Goal: Information Seeking & Learning: Learn about a topic

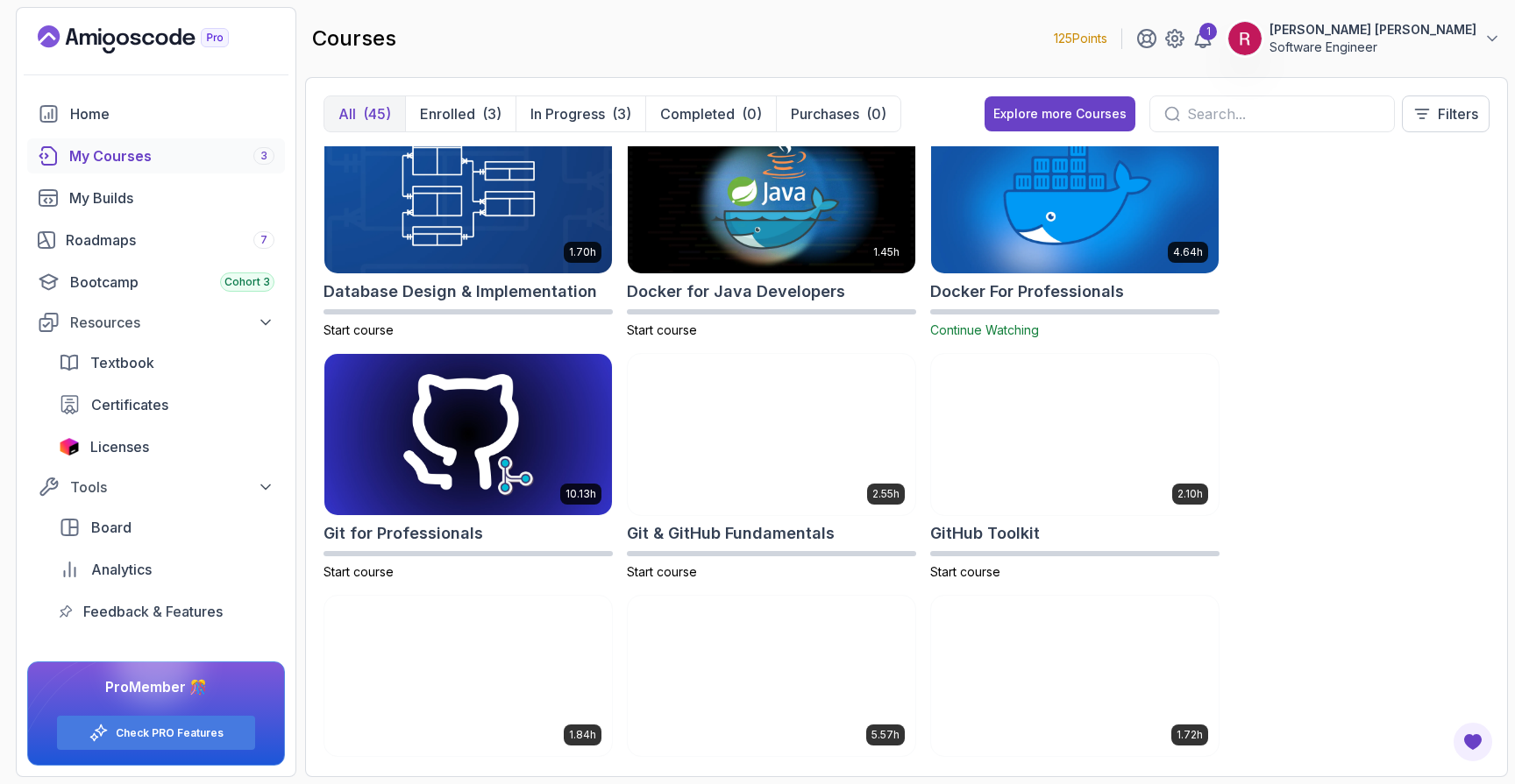
scroll to position [519, 0]
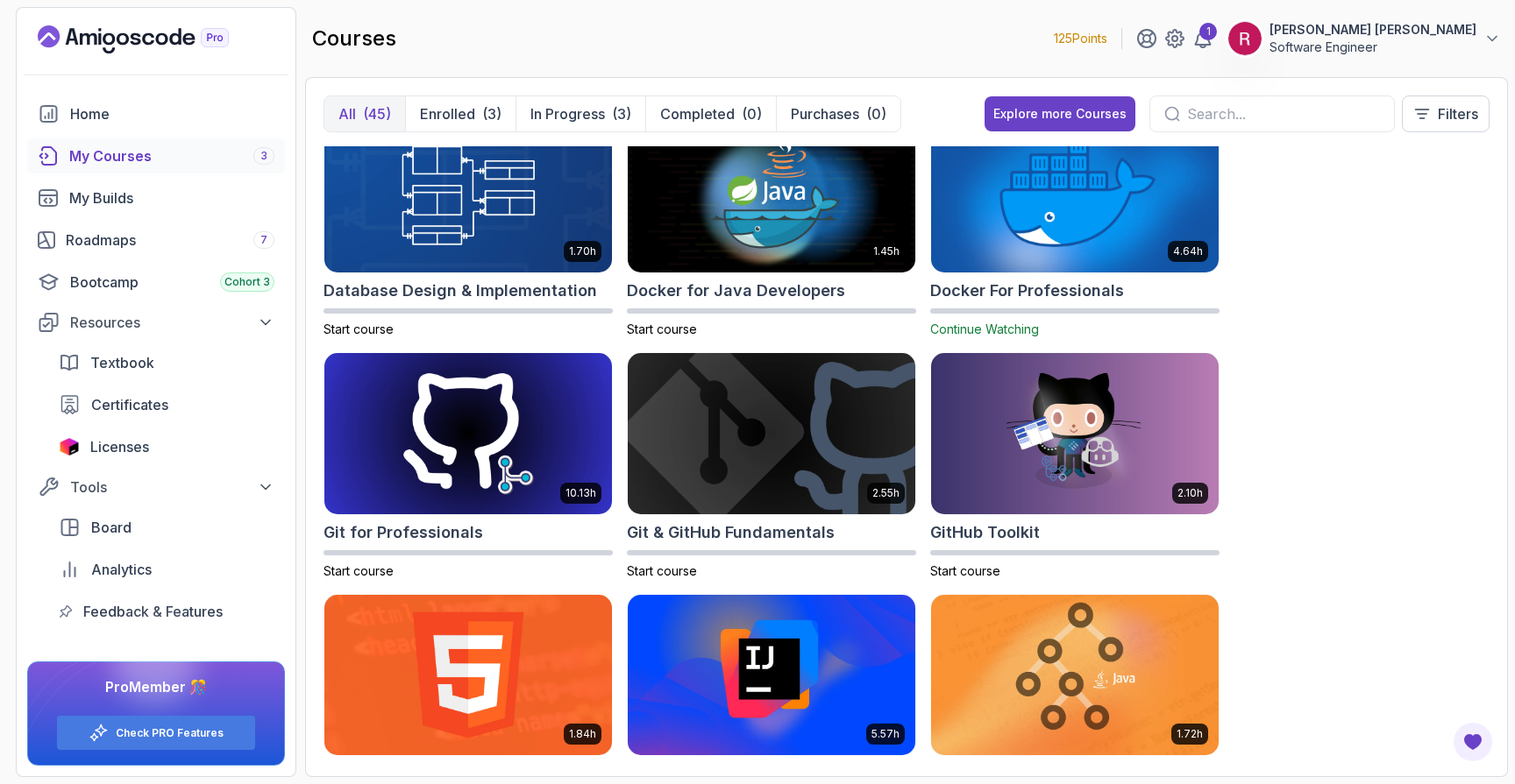
click at [1065, 231] on img at bounding box center [1075, 192] width 302 height 169
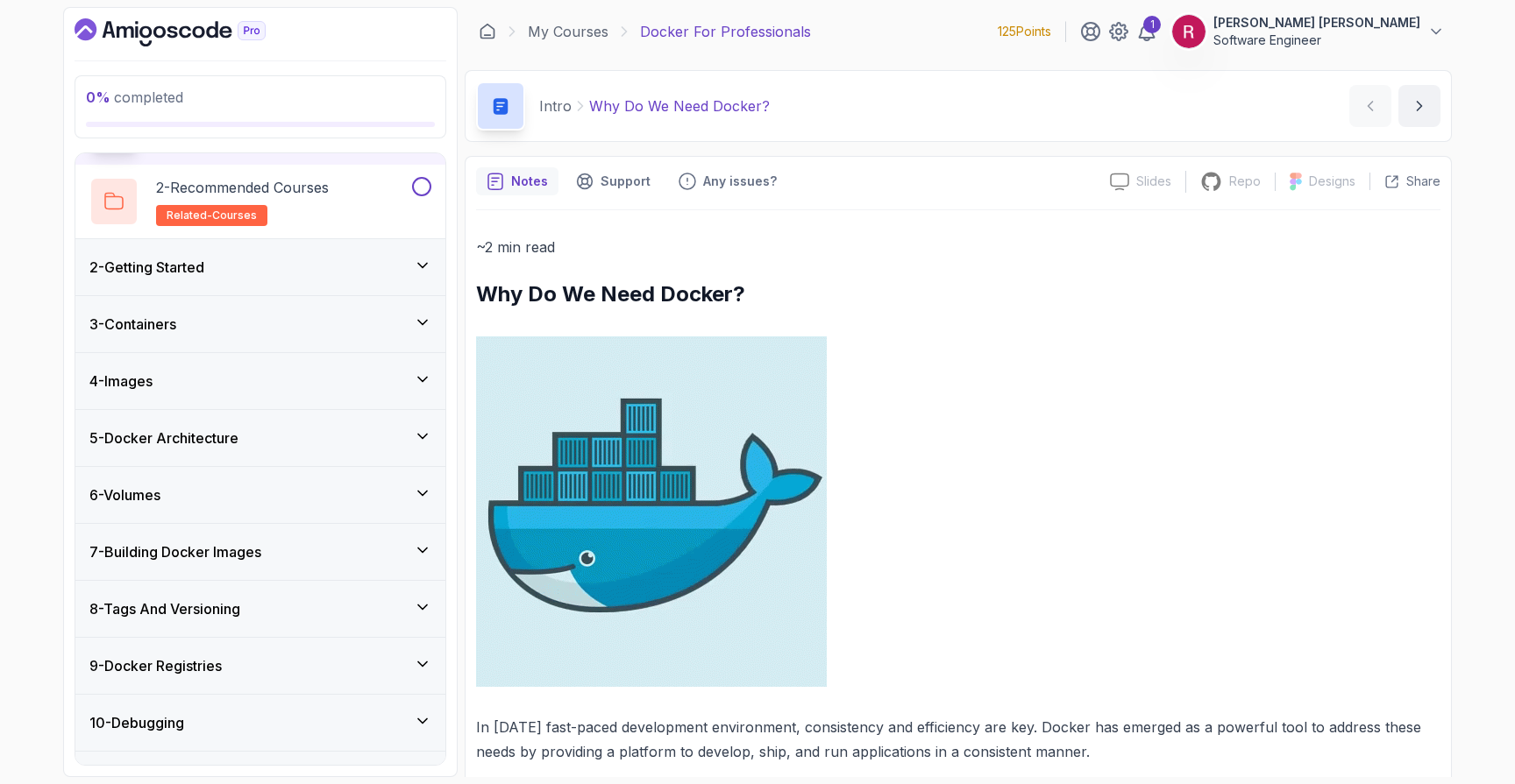
click at [261, 436] on div "5 - Docker Architecture" at bounding box center [261, 438] width 342 height 21
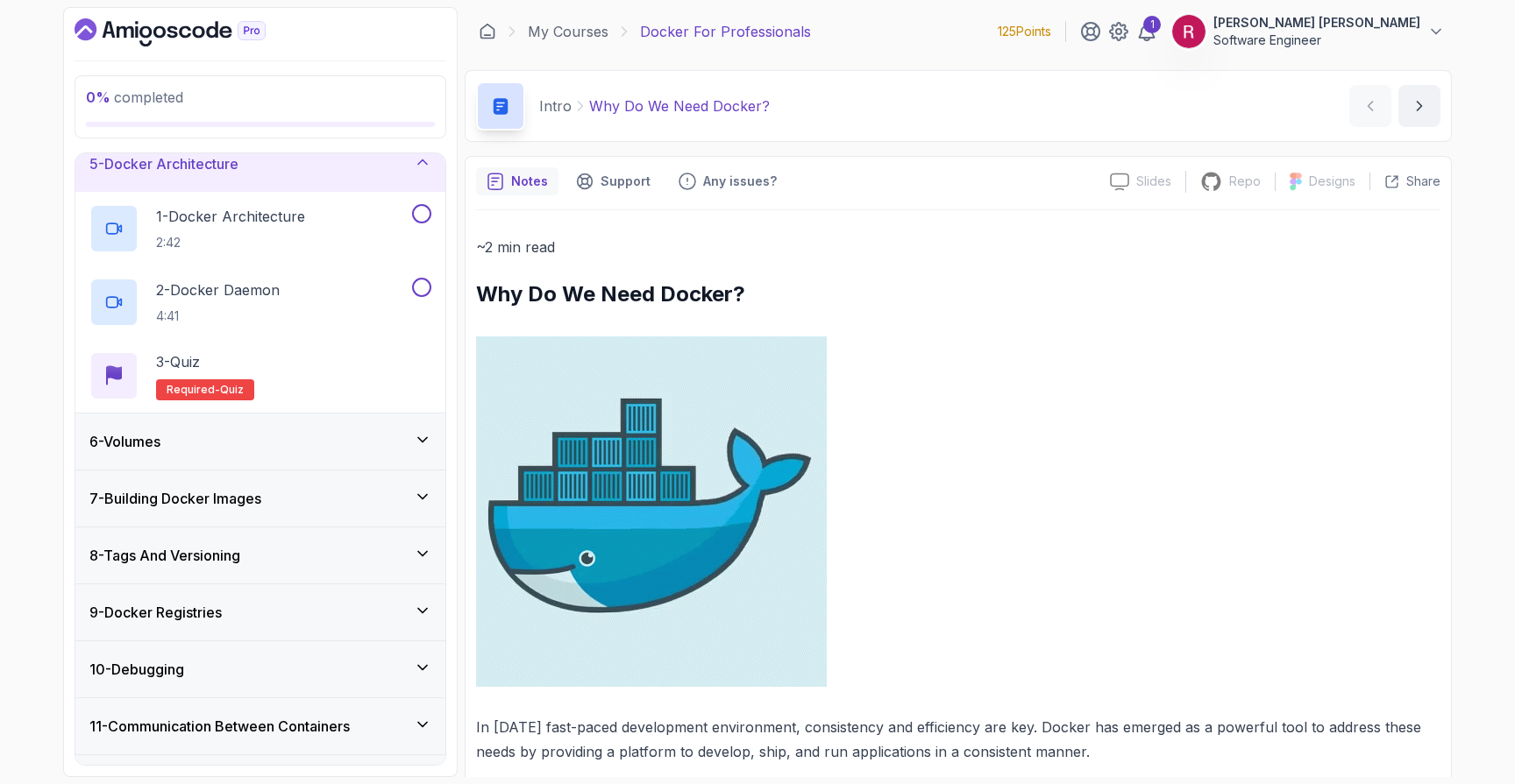
scroll to position [253, 0]
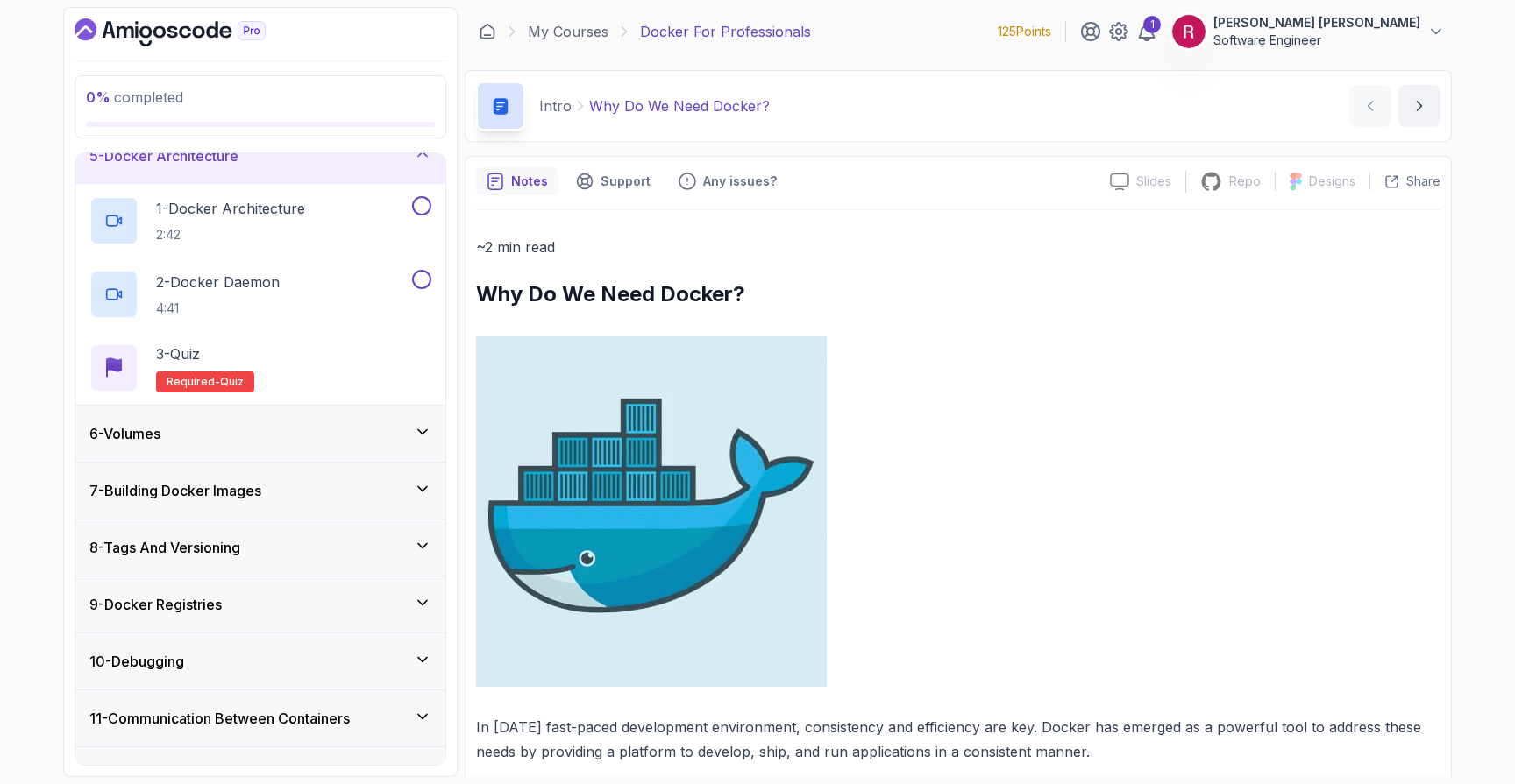
click at [302, 423] on div "6 - Volumes" at bounding box center [261, 434] width 342 height 21
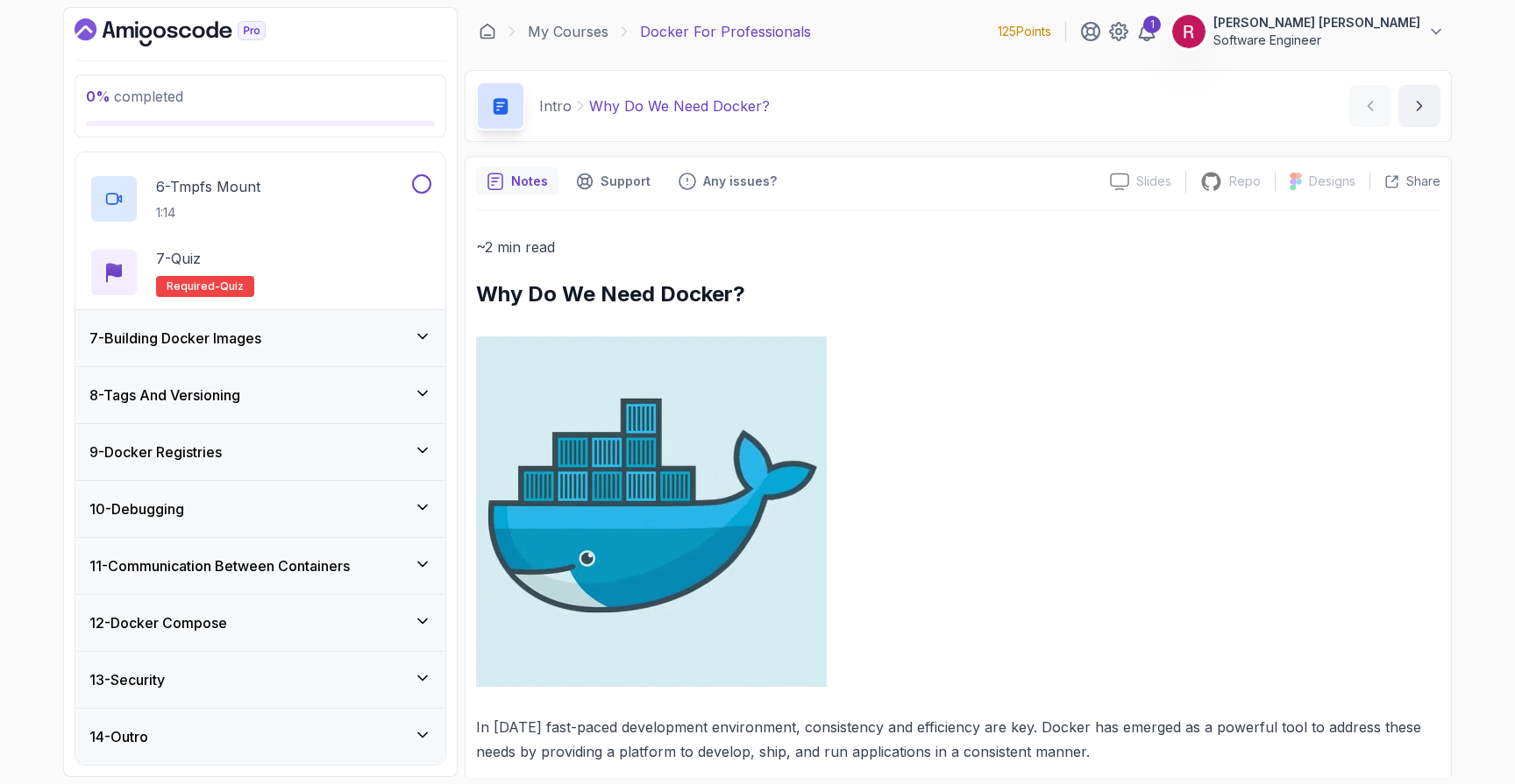
click at [274, 481] on div "10 - Debugging" at bounding box center [261, 508] width 370 height 56
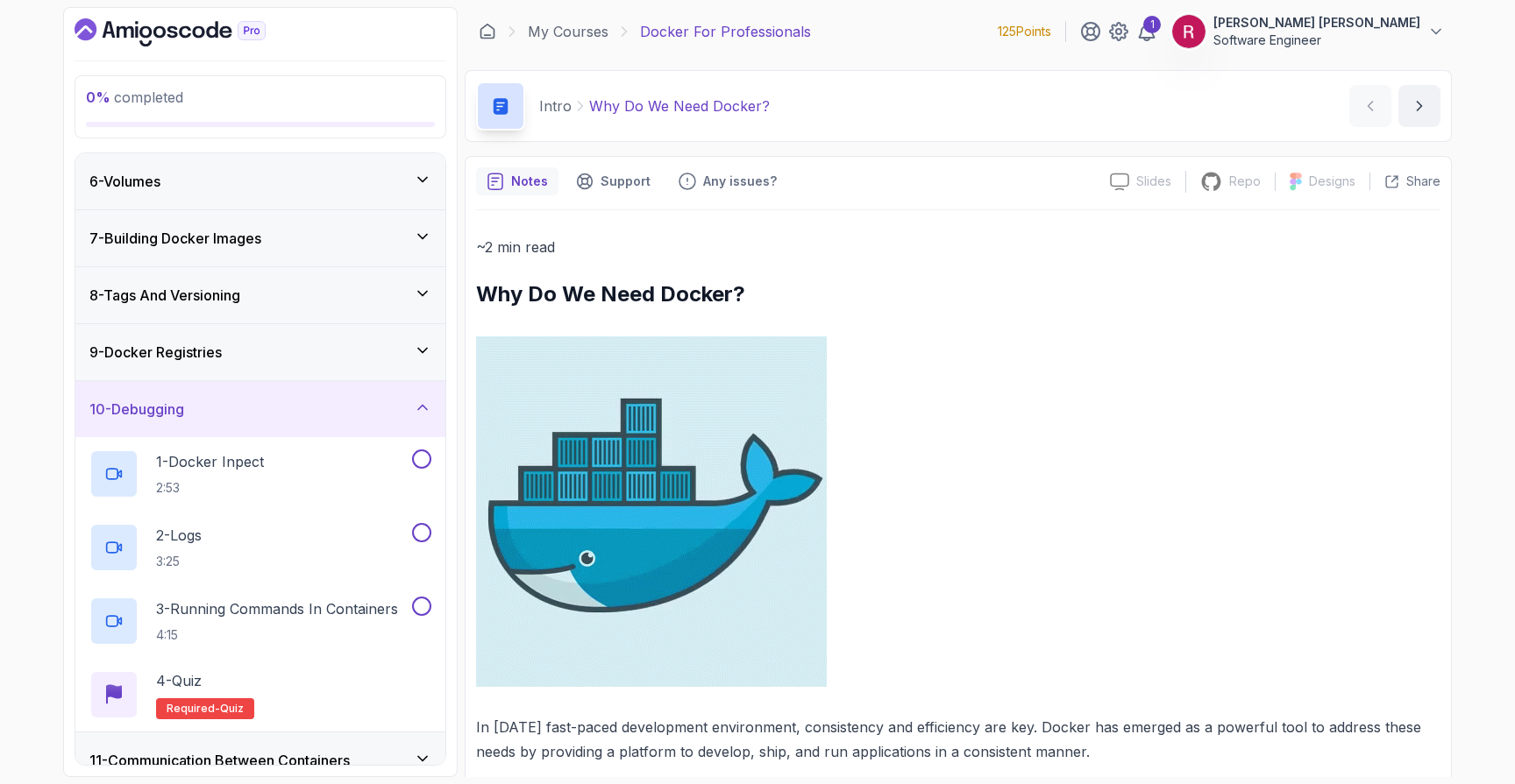
scroll to position [479, 0]
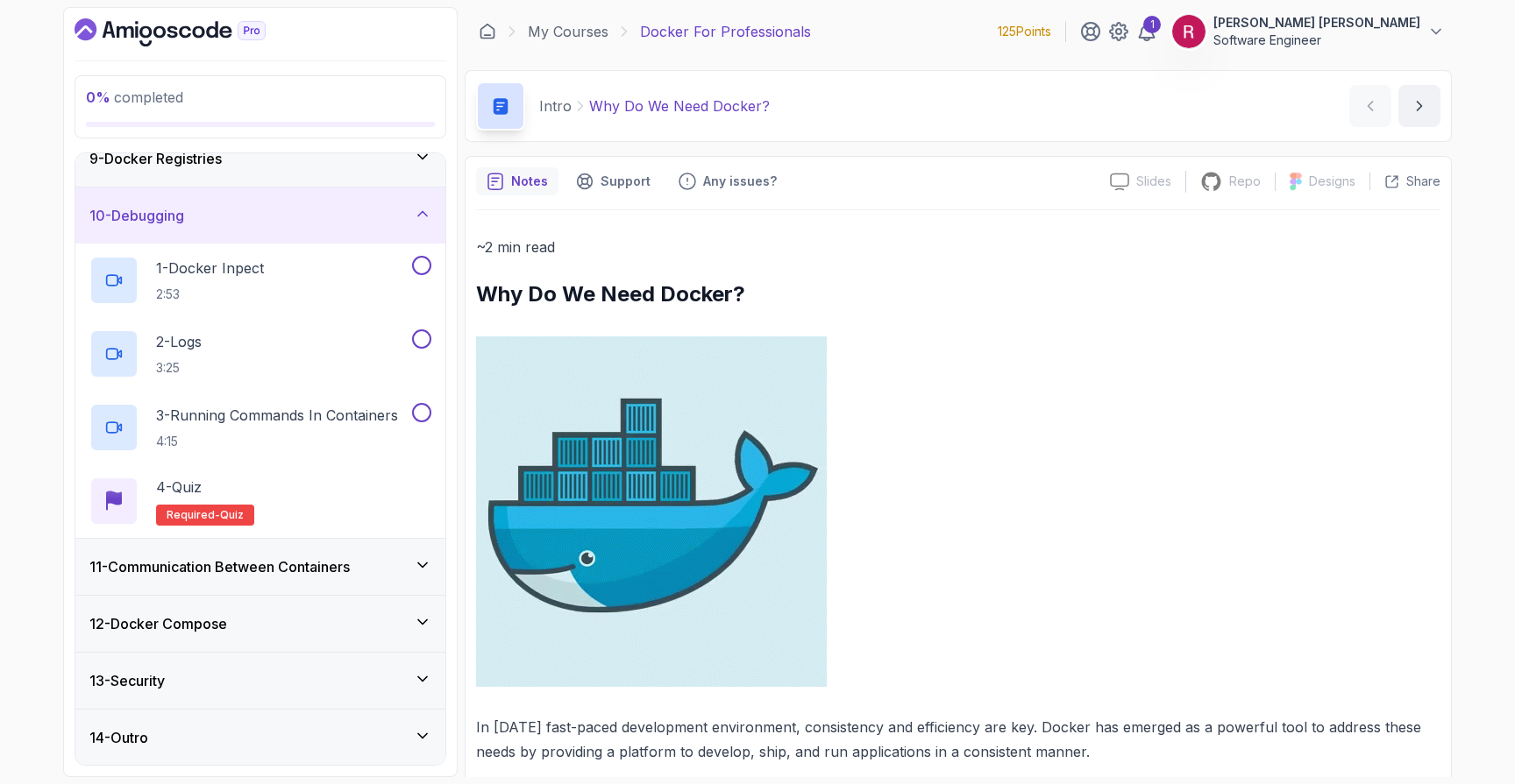
click at [260, 560] on h3 "11 - Communication Between Containers" at bounding box center [220, 567] width 261 height 21
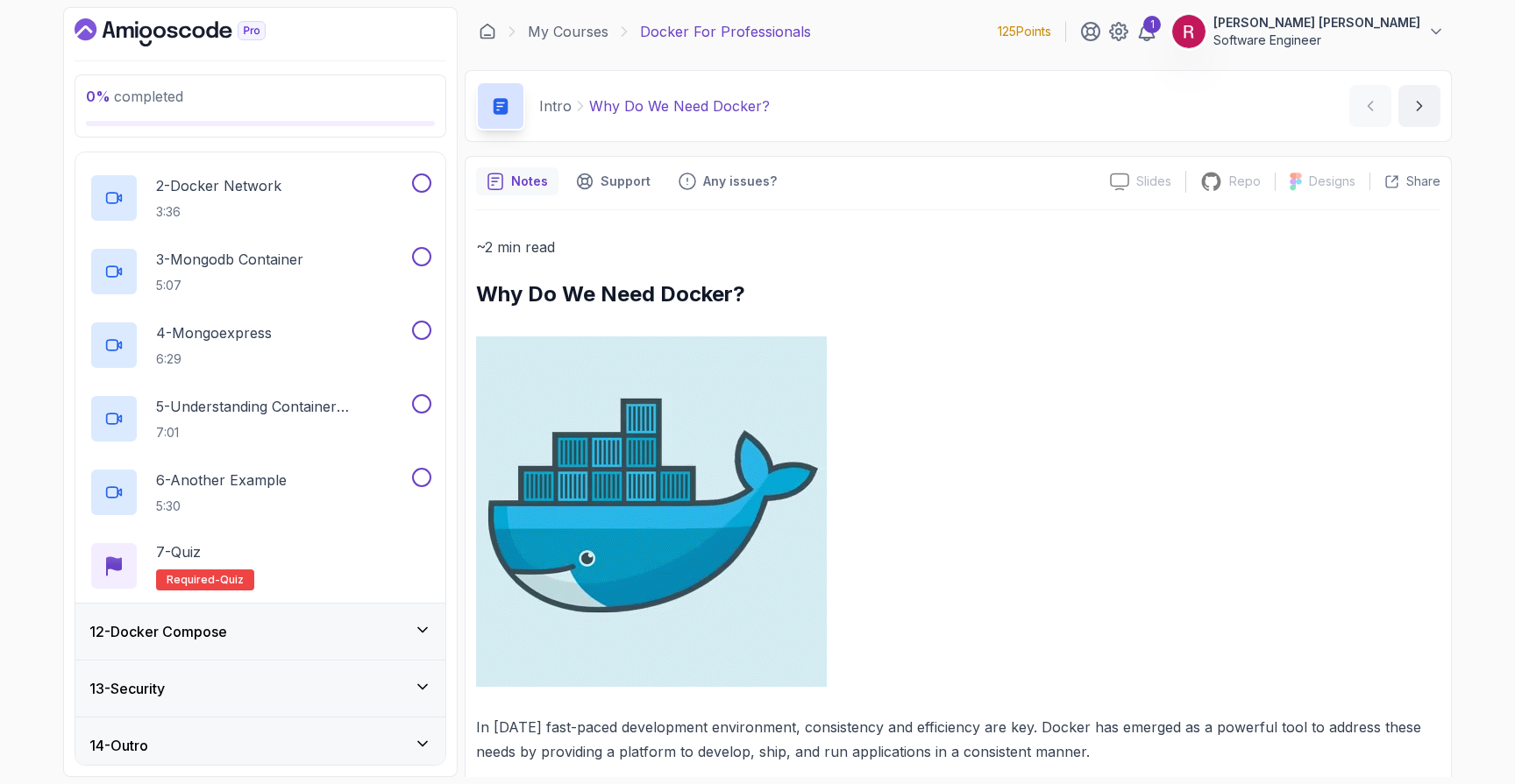
scroll to position [699, 0]
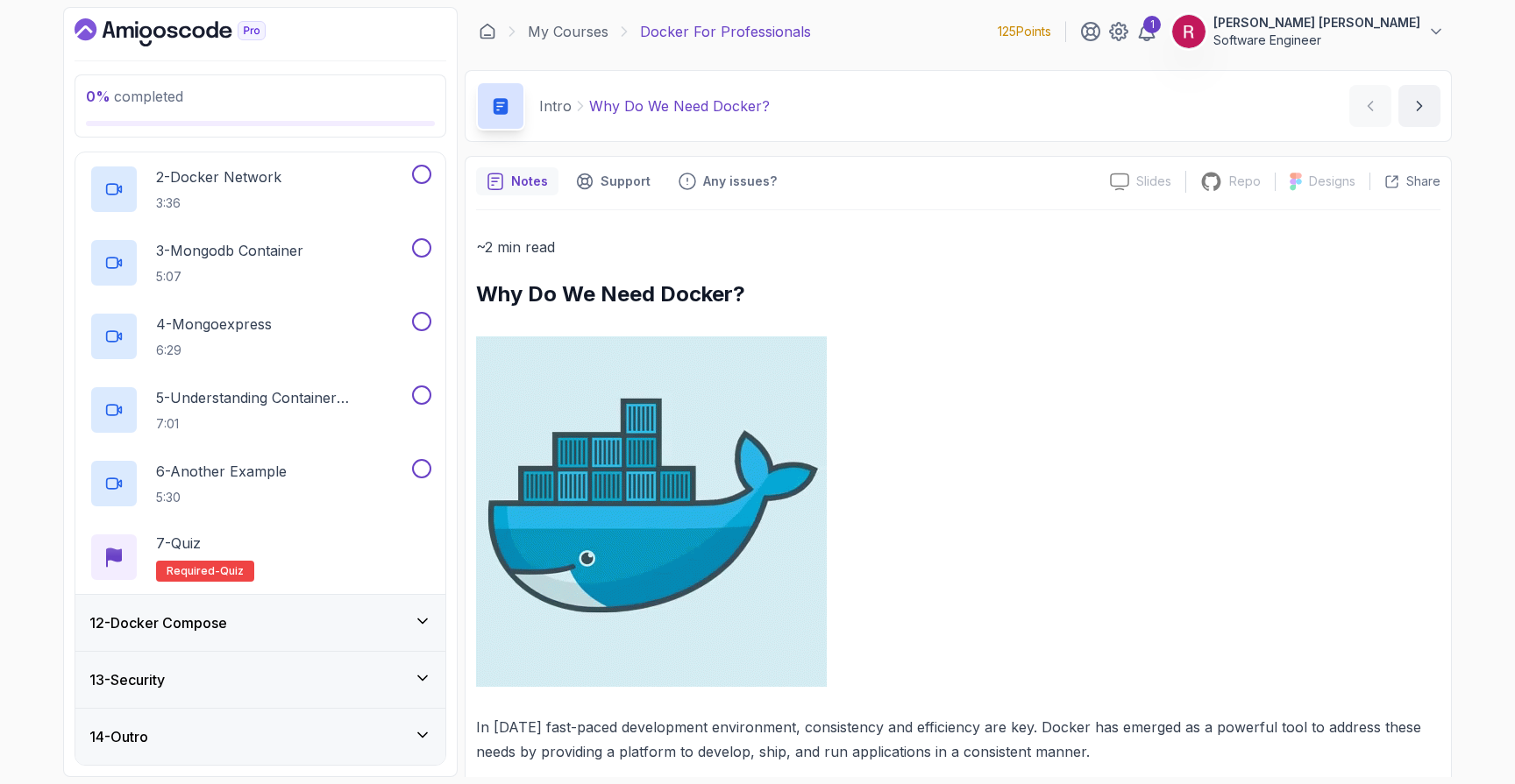
click at [238, 623] on div "12 - Docker Compose" at bounding box center [261, 623] width 342 height 21
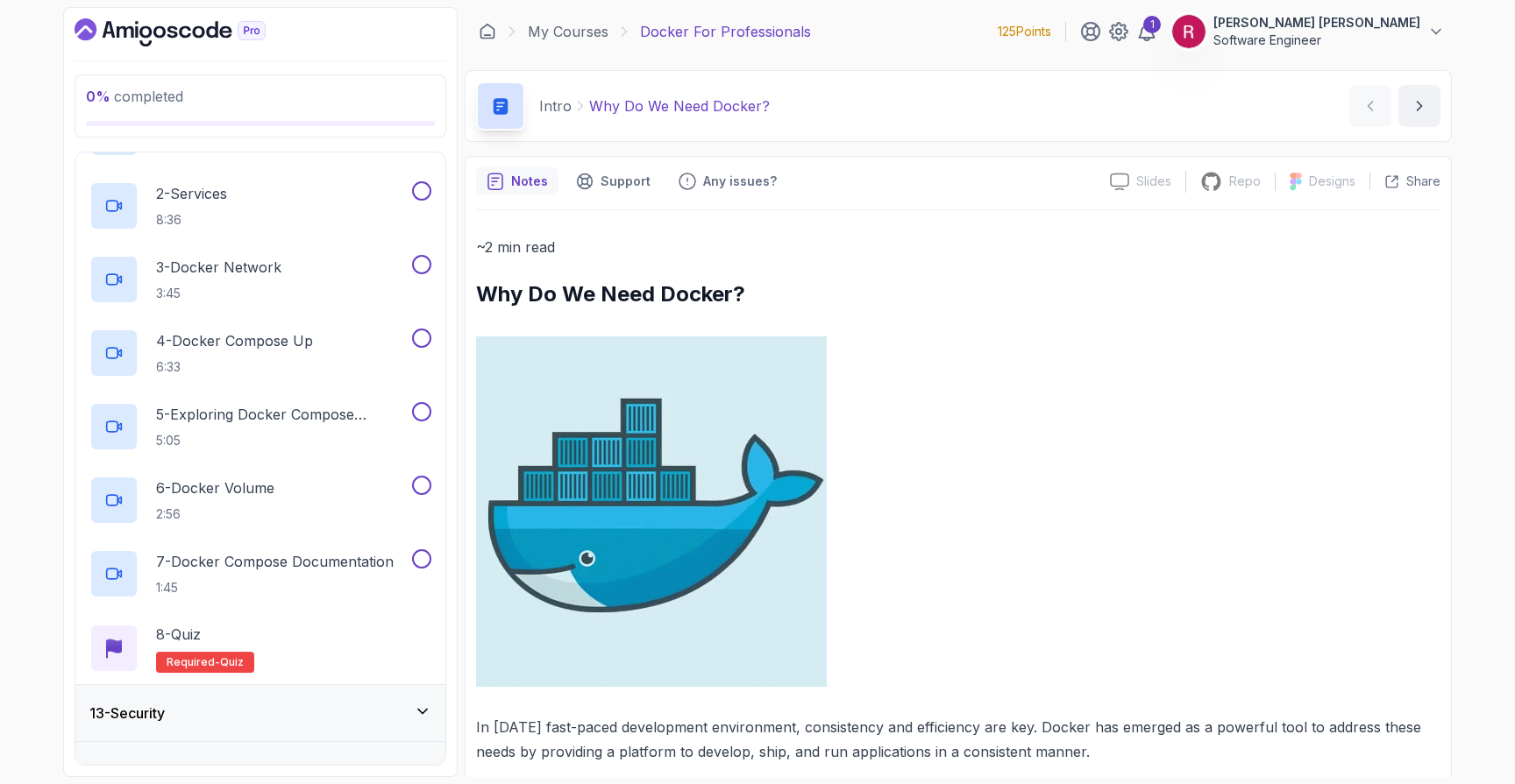
scroll to position [773, 0]
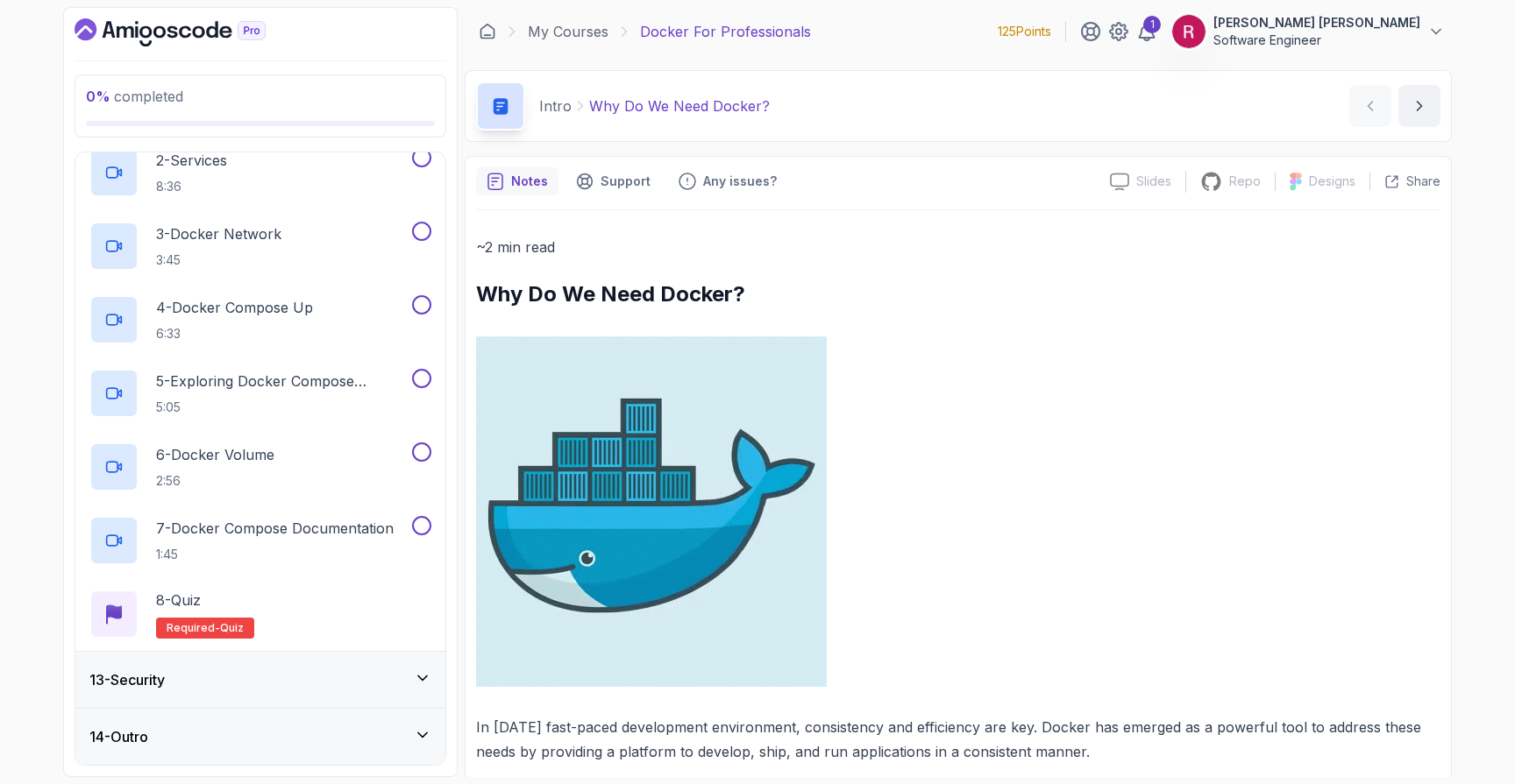
click at [230, 670] on div "13 - Security" at bounding box center [261, 680] width 342 height 21
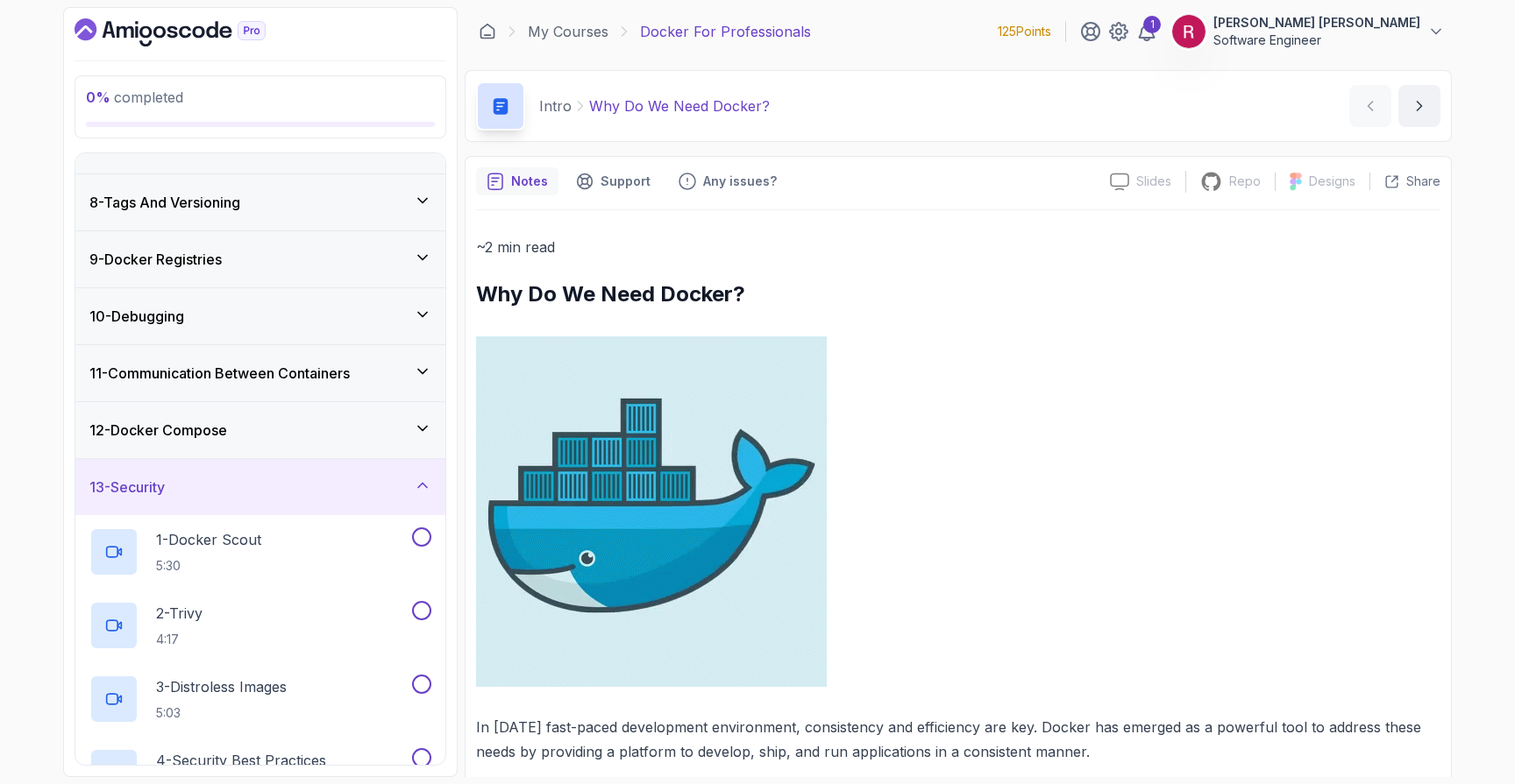
scroll to position [626, 0]
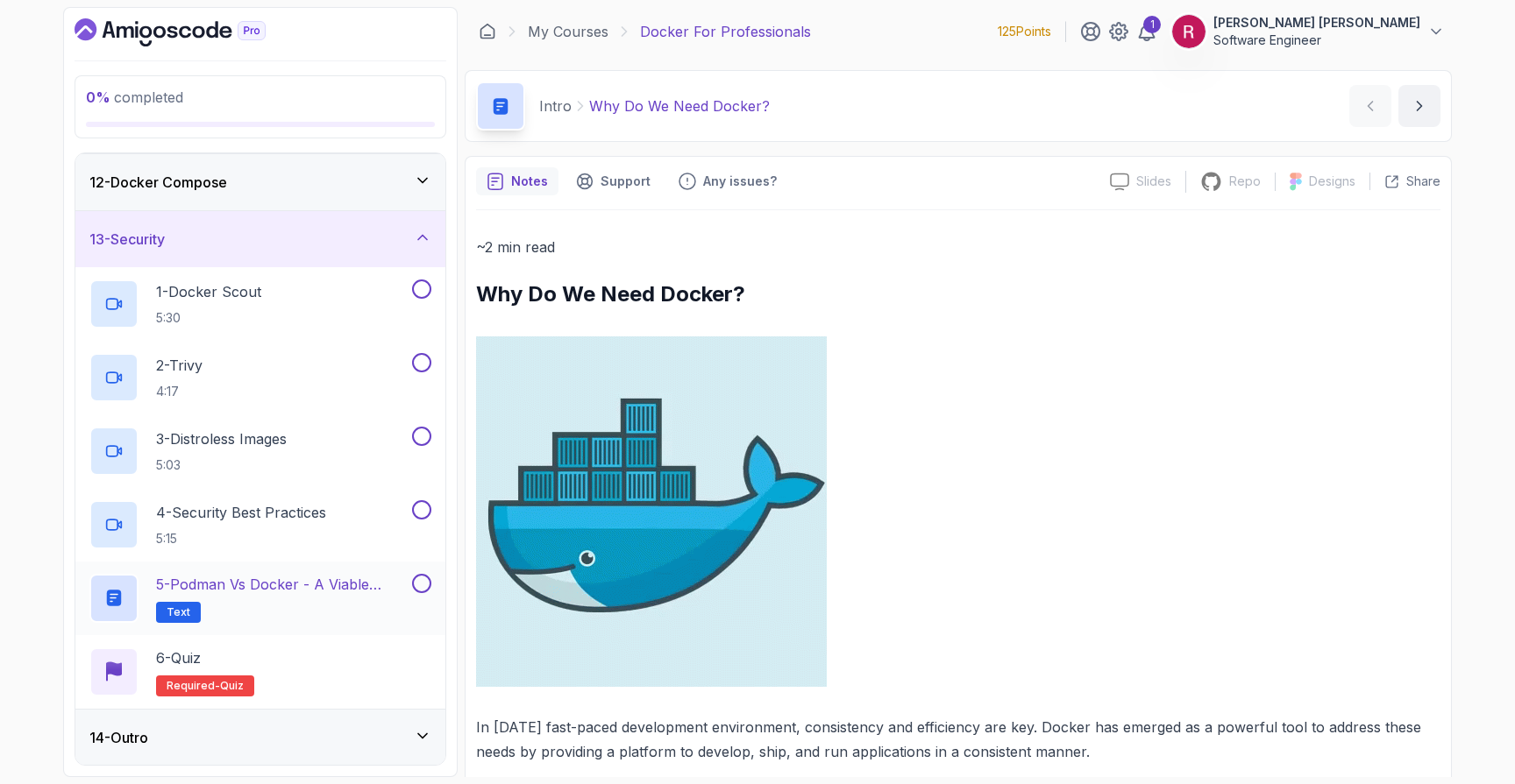
click at [338, 576] on p "5 - Podman vs Docker - A Viable Alternative" at bounding box center [282, 584] width 252 height 21
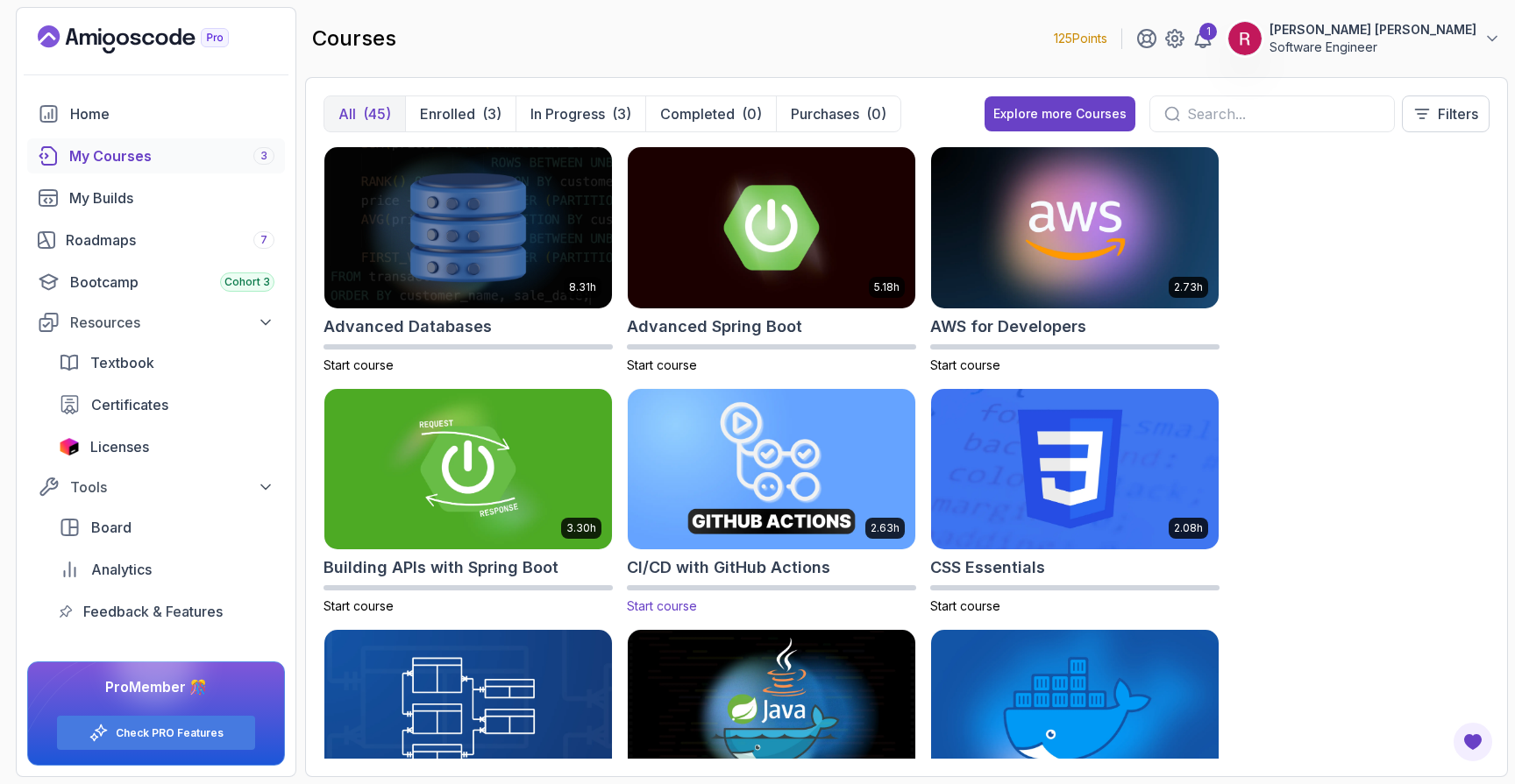
click at [786, 424] on img at bounding box center [771, 469] width 302 height 169
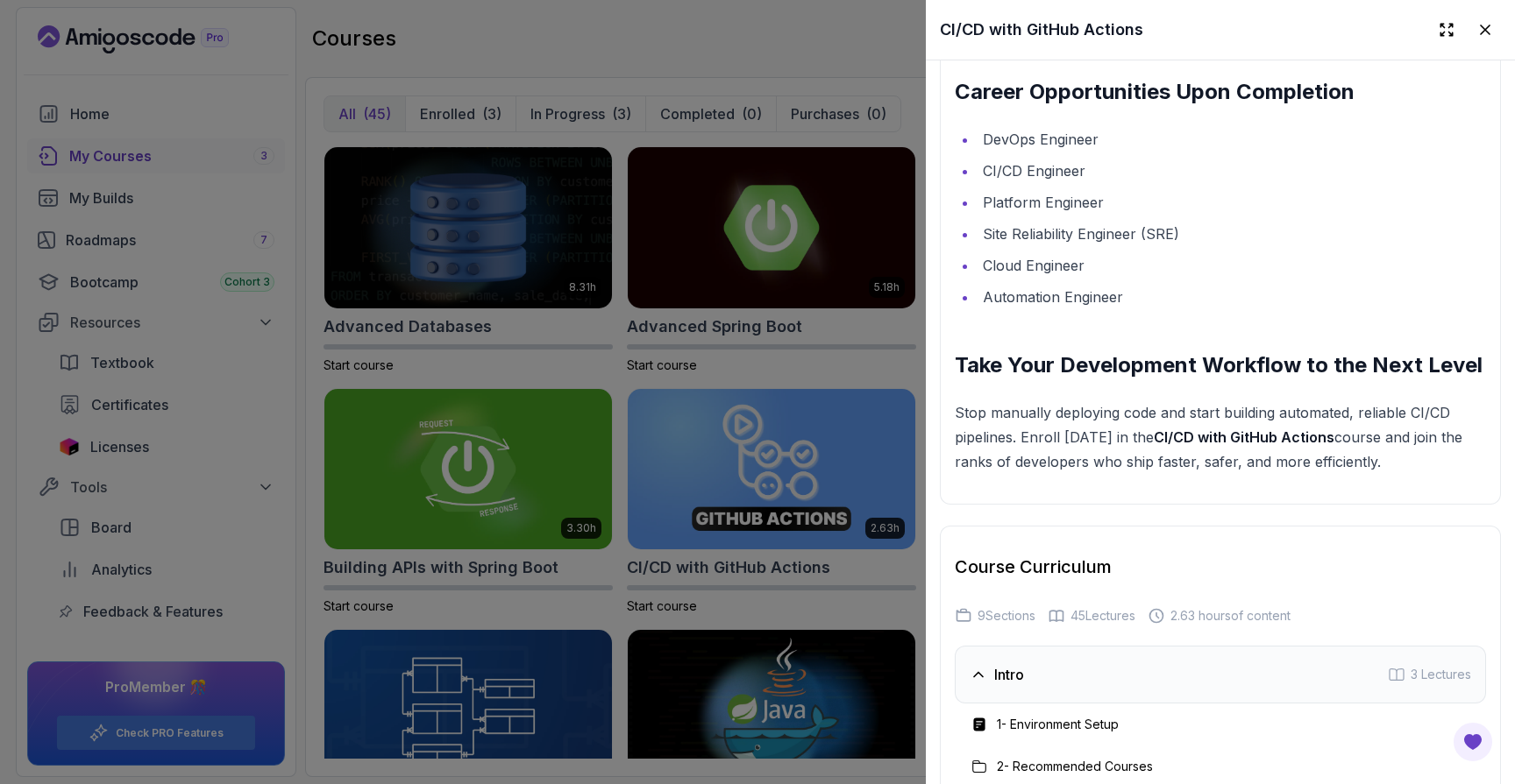
scroll to position [3064, 0]
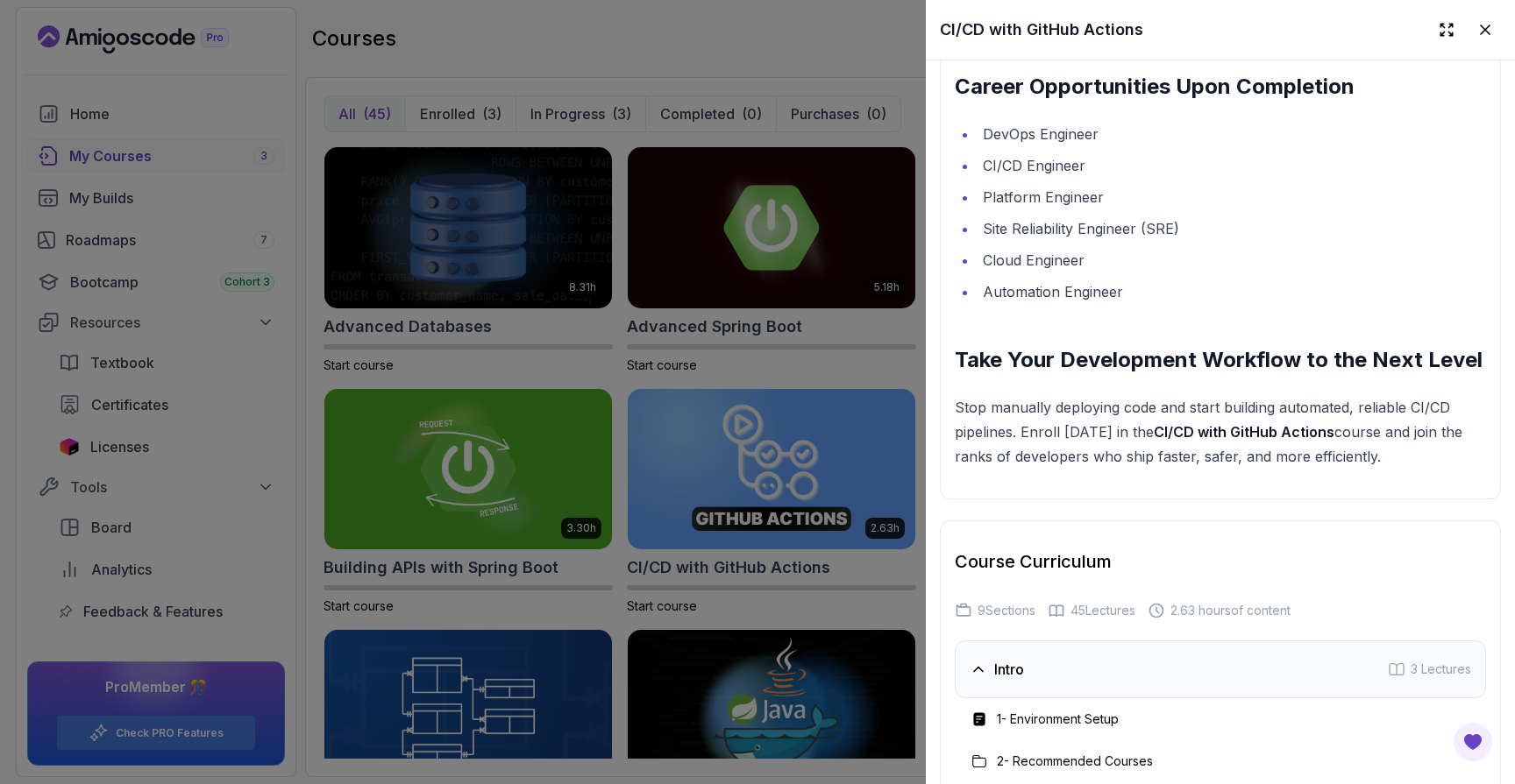
click at [1074, 230] on li "Site Reliability Engineer (SRE)" at bounding box center [1232, 228] width 509 height 25
click at [1053, 263] on li "Cloud Engineer" at bounding box center [1232, 260] width 509 height 25
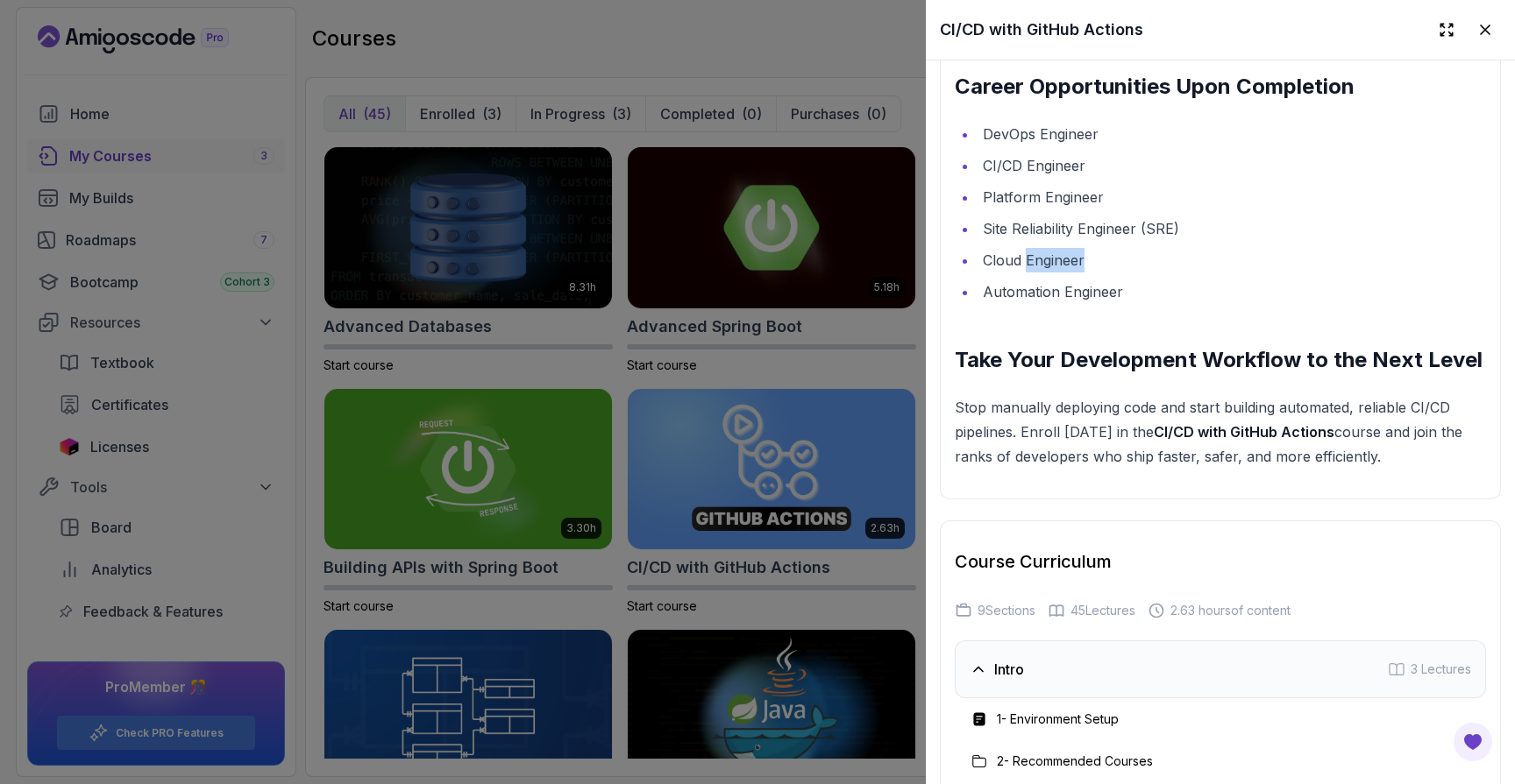
click at [1043, 296] on li "Automation Engineer" at bounding box center [1232, 291] width 509 height 25
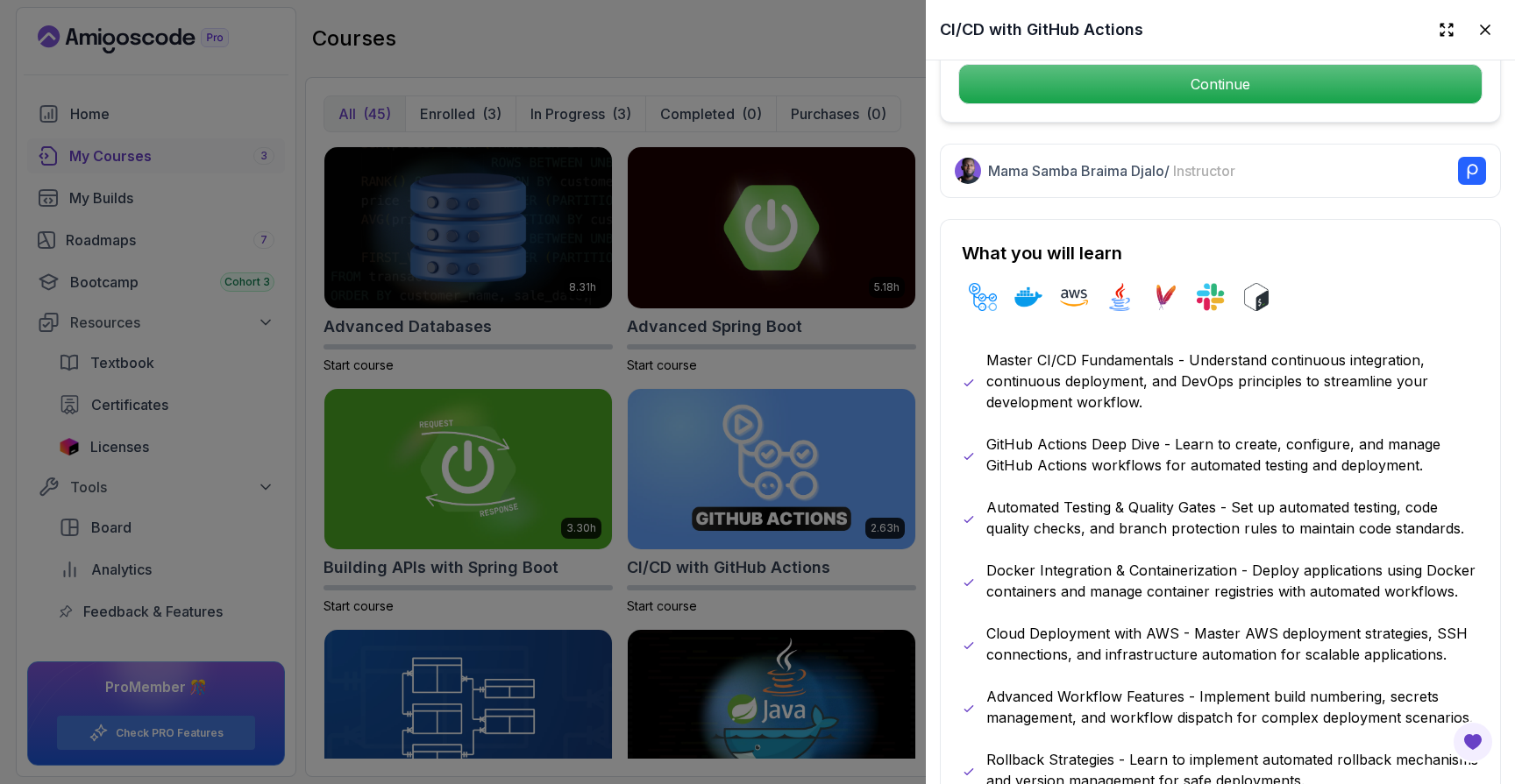
scroll to position [751, 0]
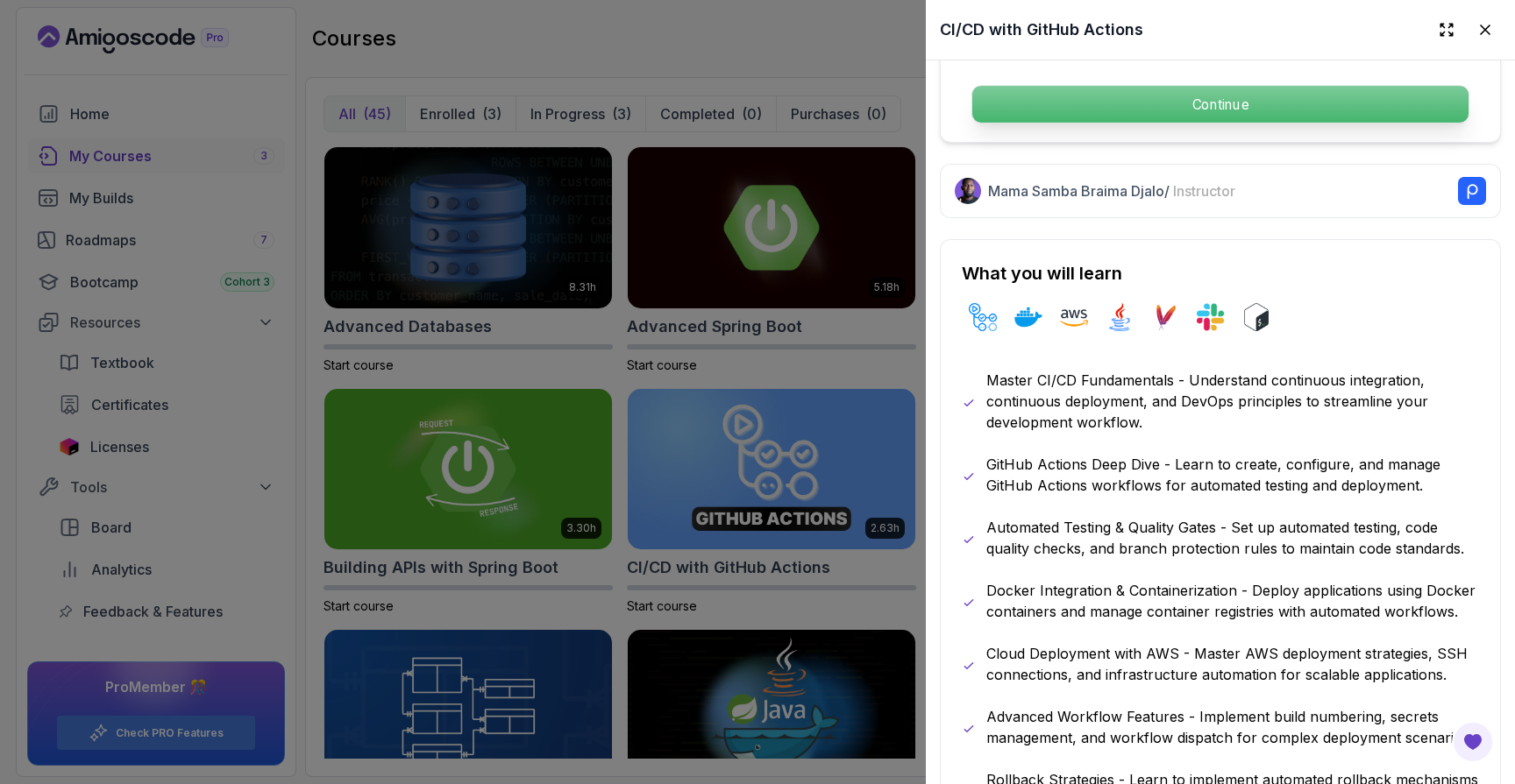
click at [1239, 110] on p "Continue" at bounding box center [1220, 104] width 497 height 37
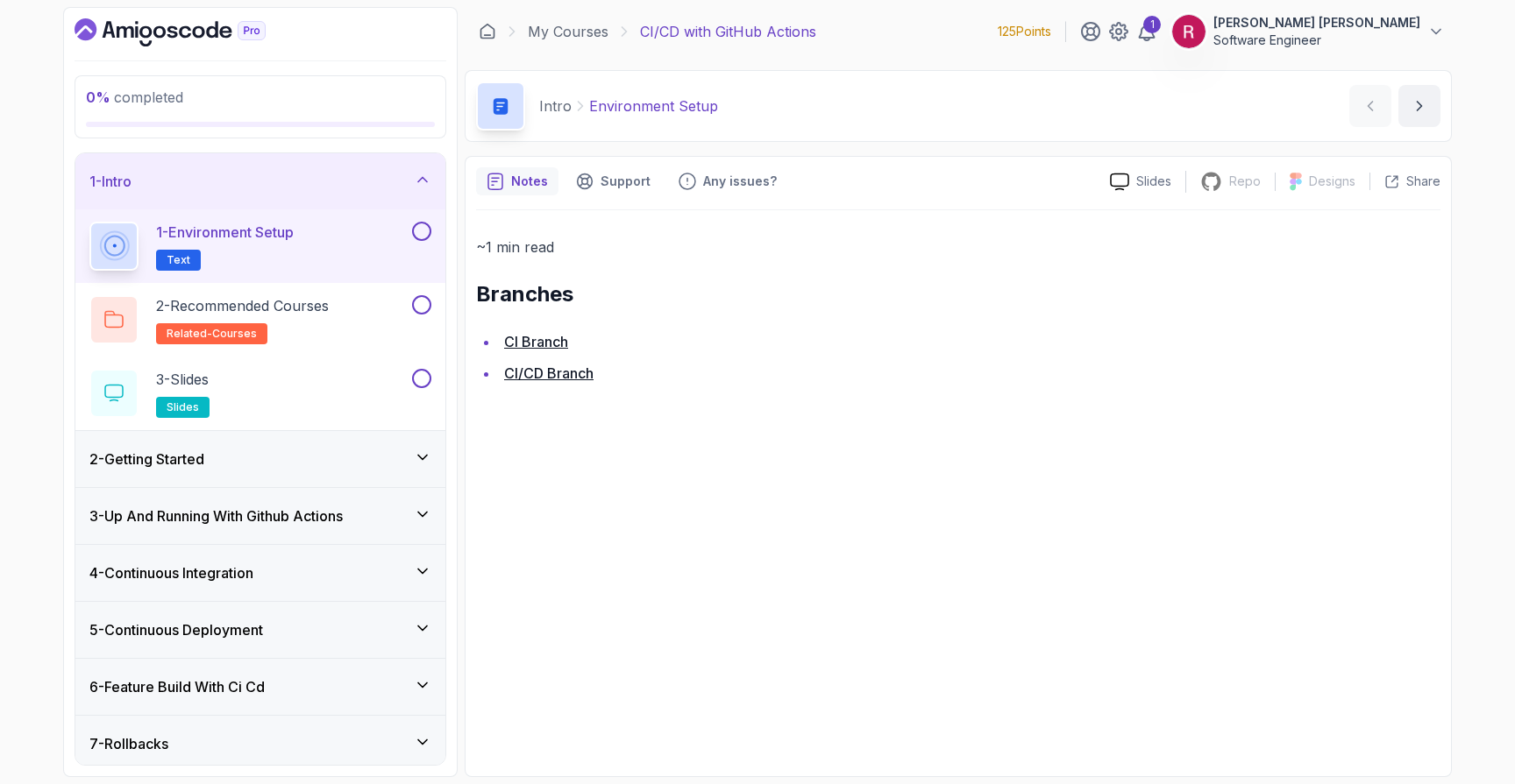
click at [558, 341] on link "CI Branch" at bounding box center [536, 341] width 64 height 18
click at [251, 270] on h2 "1 - Environment Setup Text" at bounding box center [225, 246] width 138 height 49
click at [297, 497] on div "3 - Up And Running With Github Actions" at bounding box center [261, 516] width 370 height 56
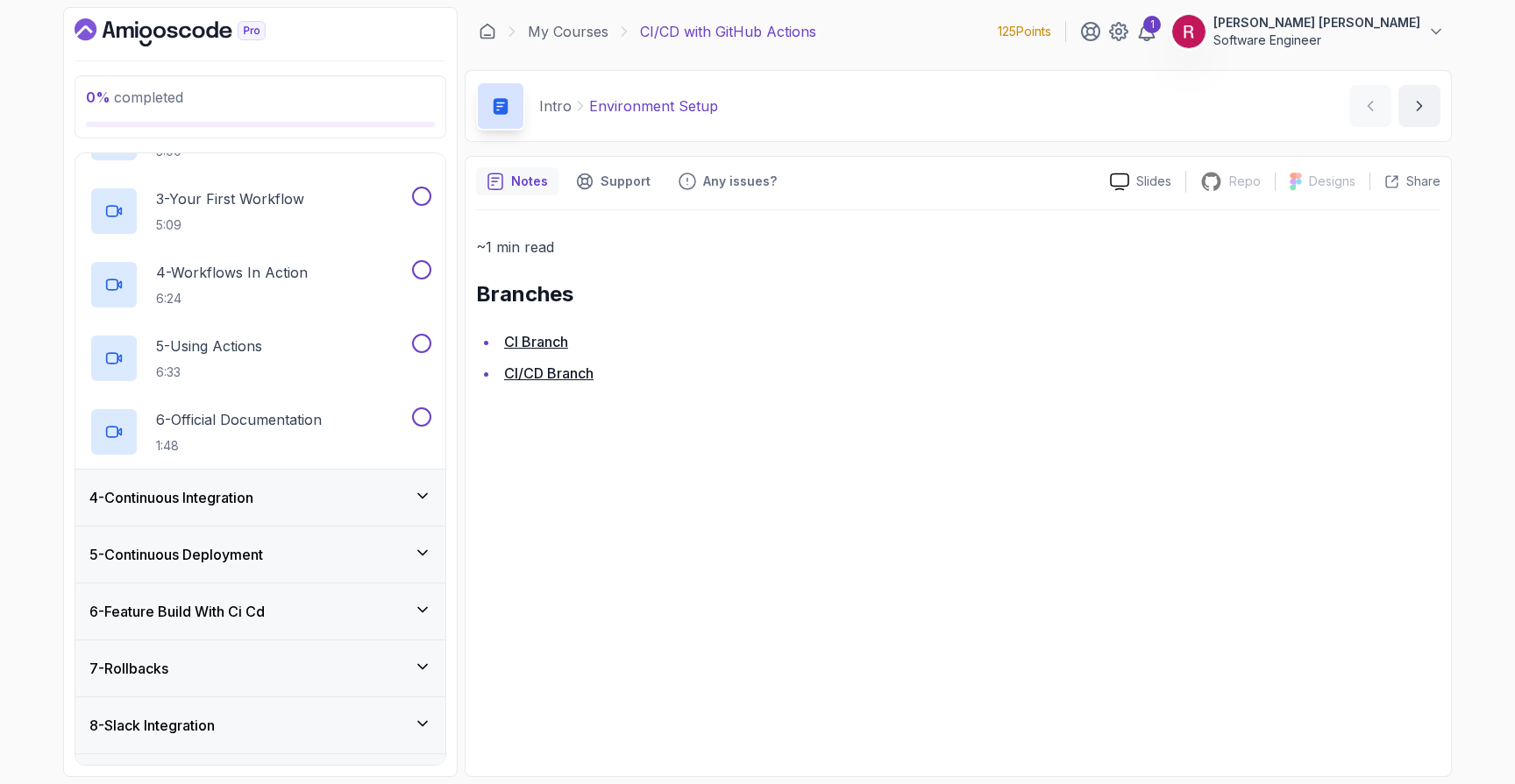
scroll to position [341, 0]
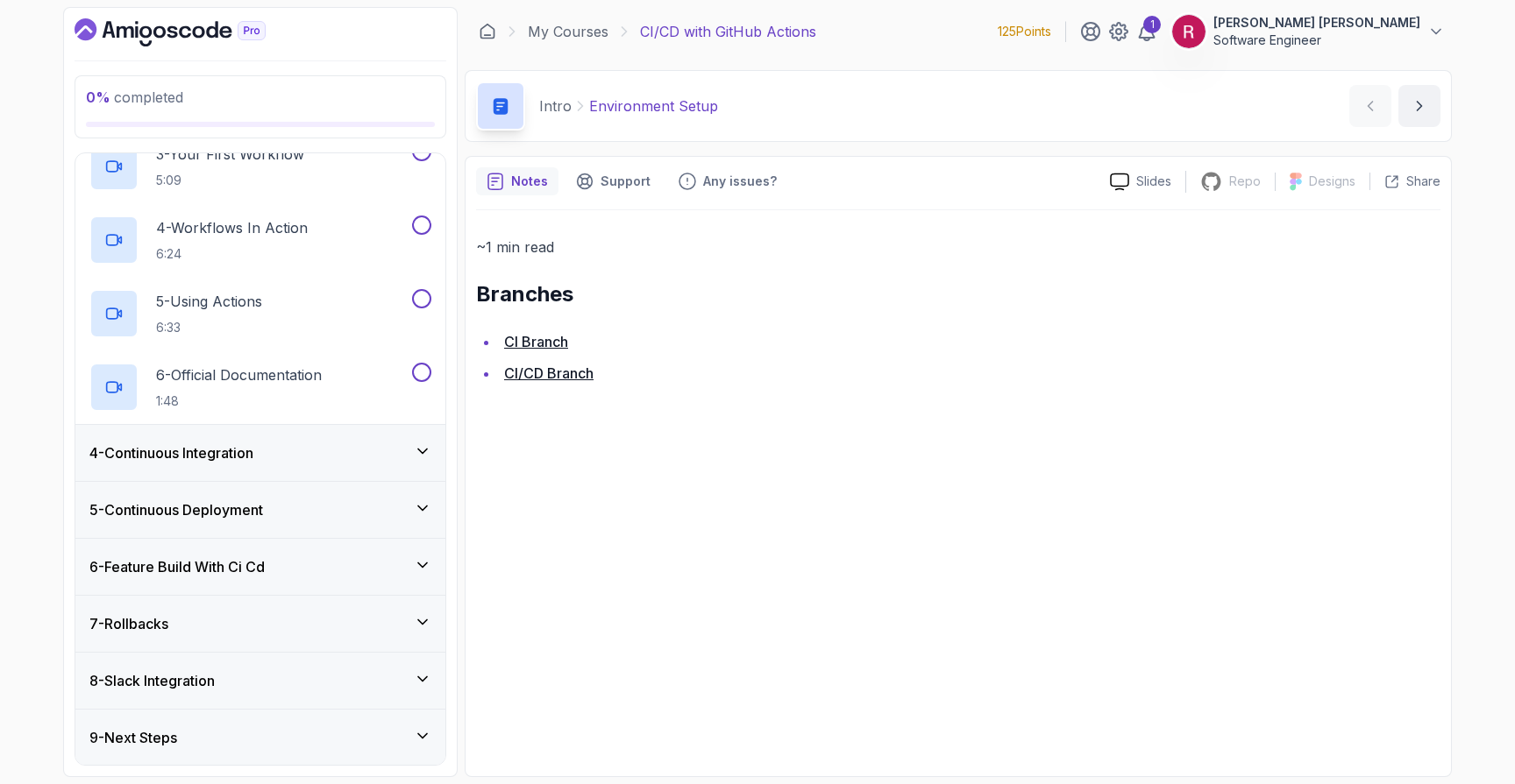
click at [270, 446] on div "4 - Continuous Integration" at bounding box center [261, 453] width 342 height 21
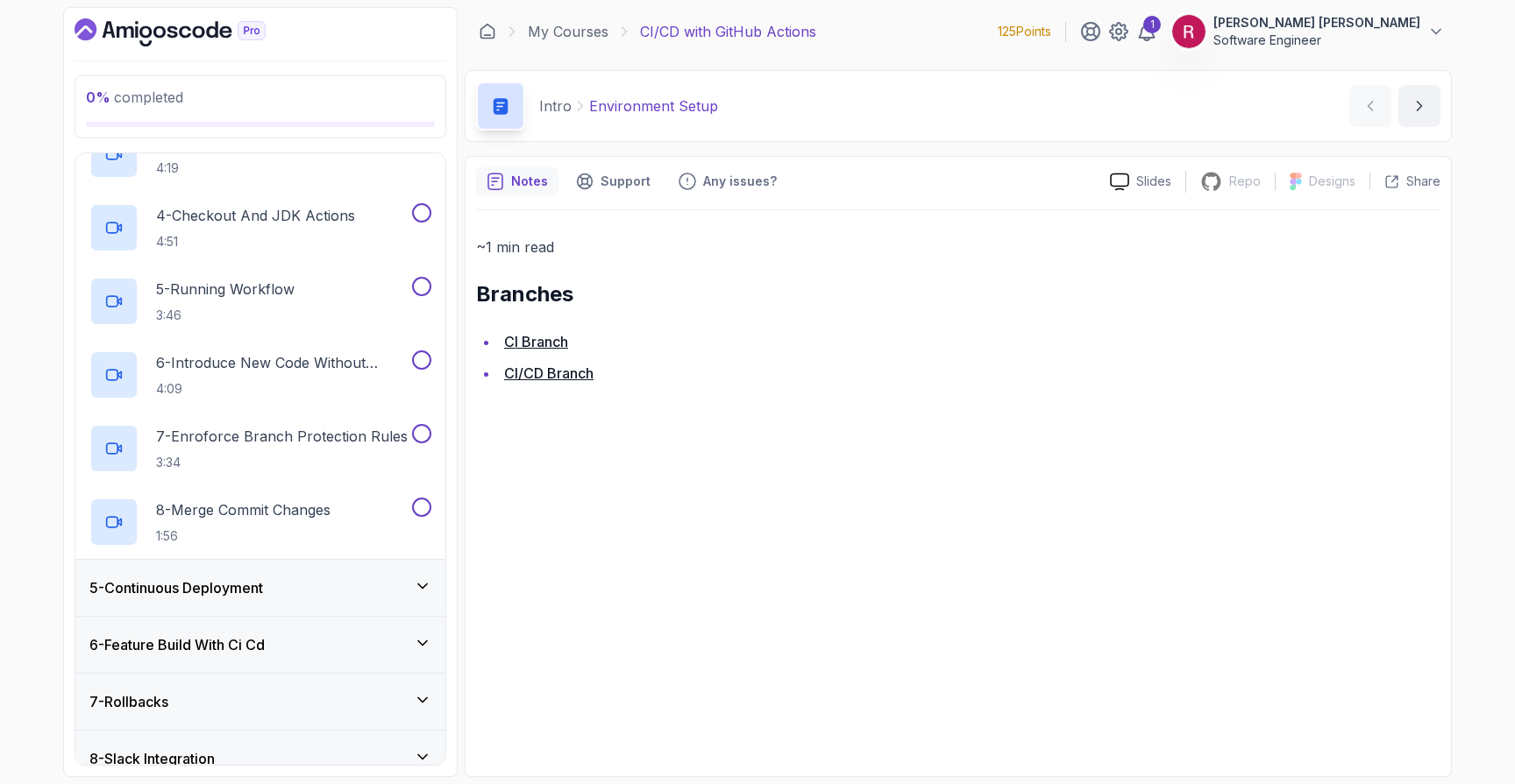
scroll to position [463, 0]
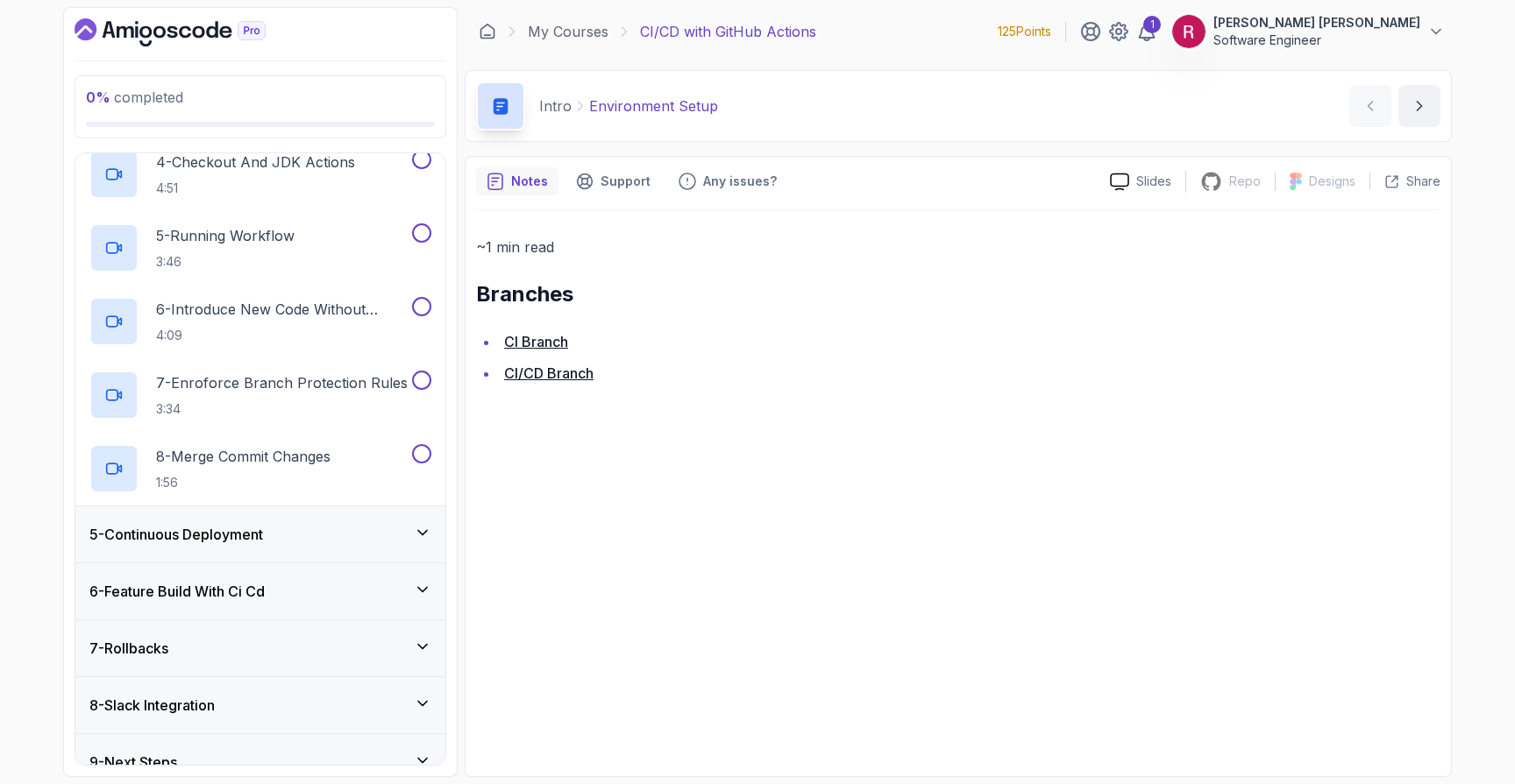
click at [251, 533] on h3 "5 - Continuous Deployment" at bounding box center [177, 534] width 174 height 21
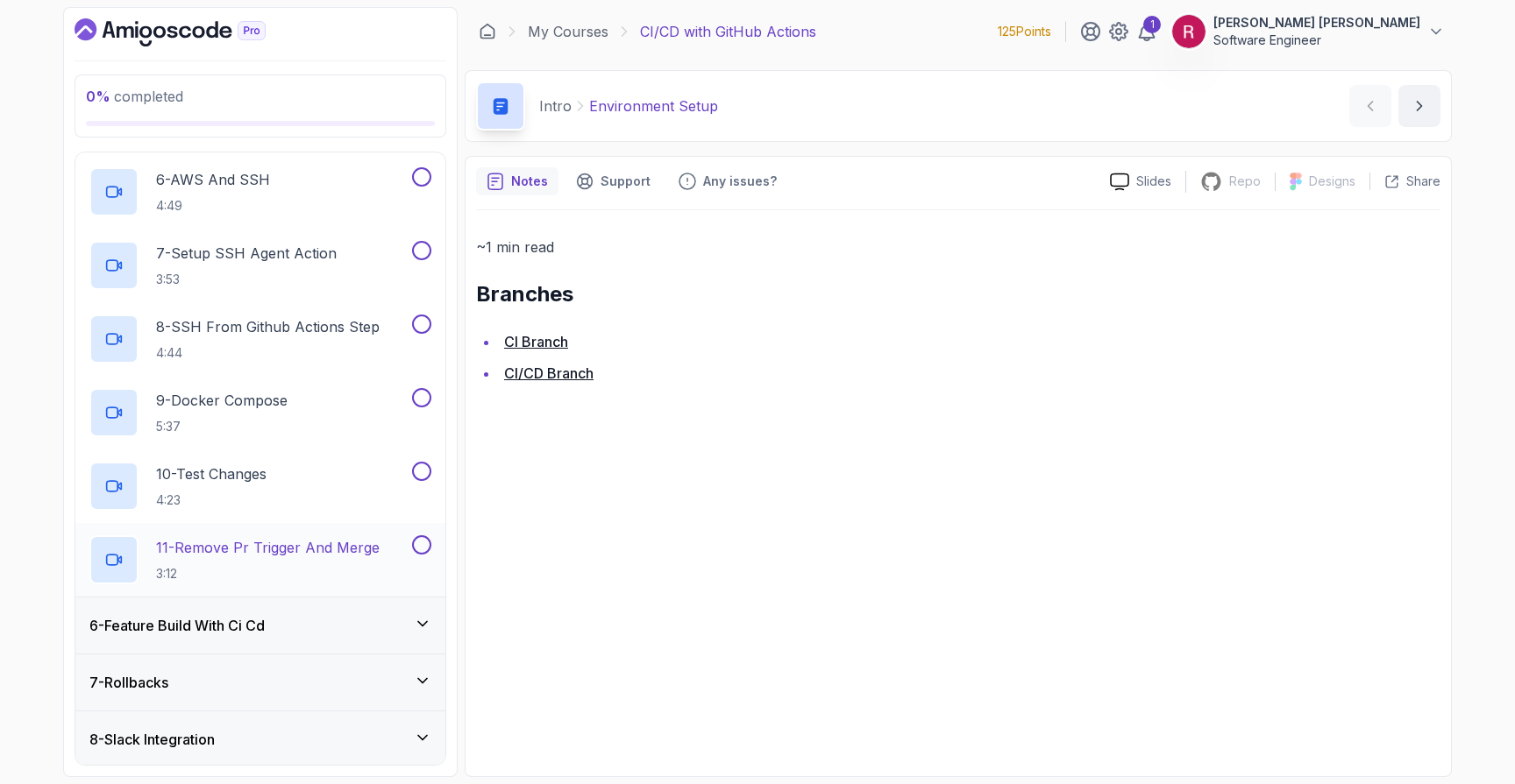
scroll to position [665, 0]
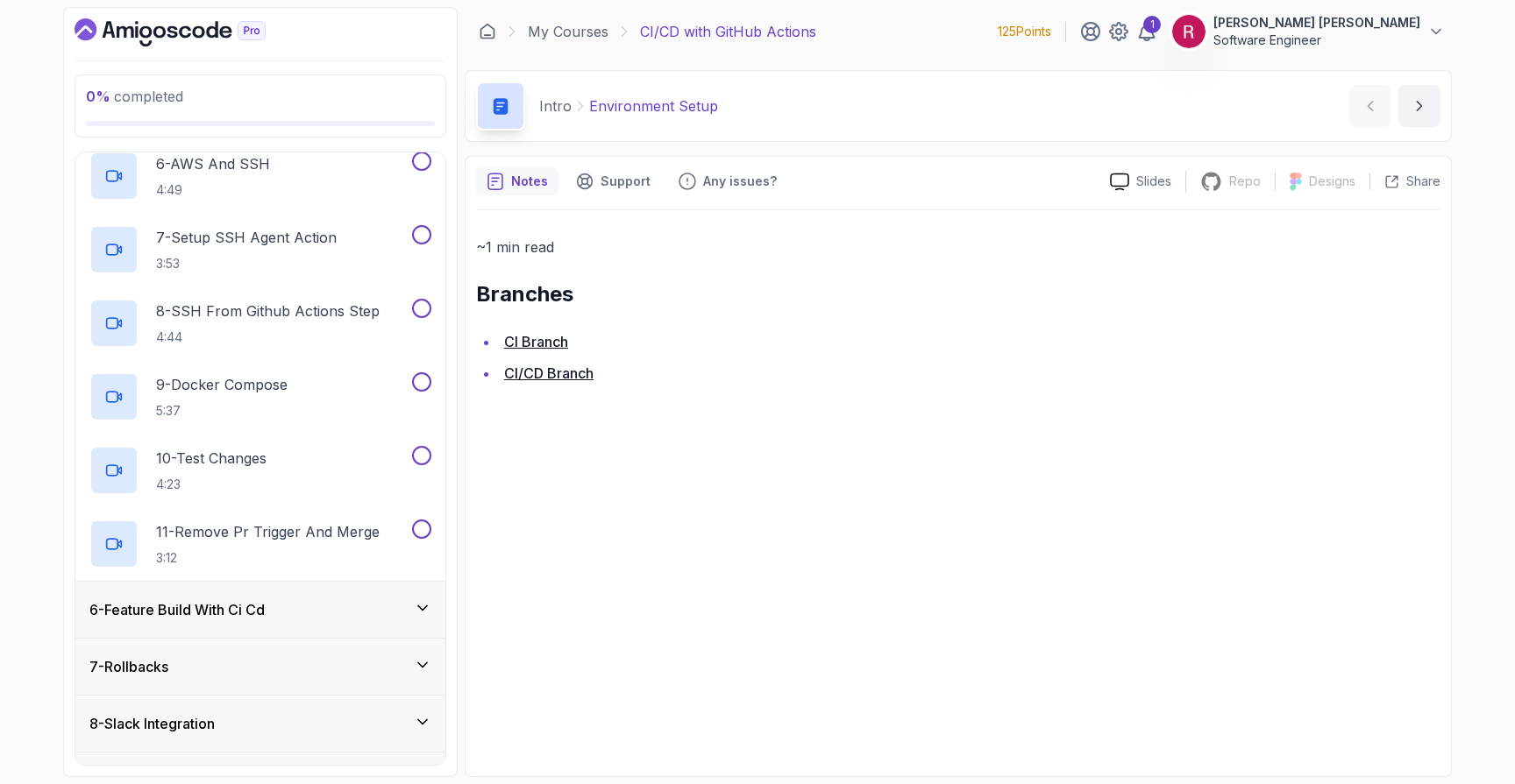
click at [261, 613] on h3 "6 - Feature Build With Ci Cd" at bounding box center [178, 609] width 176 height 21
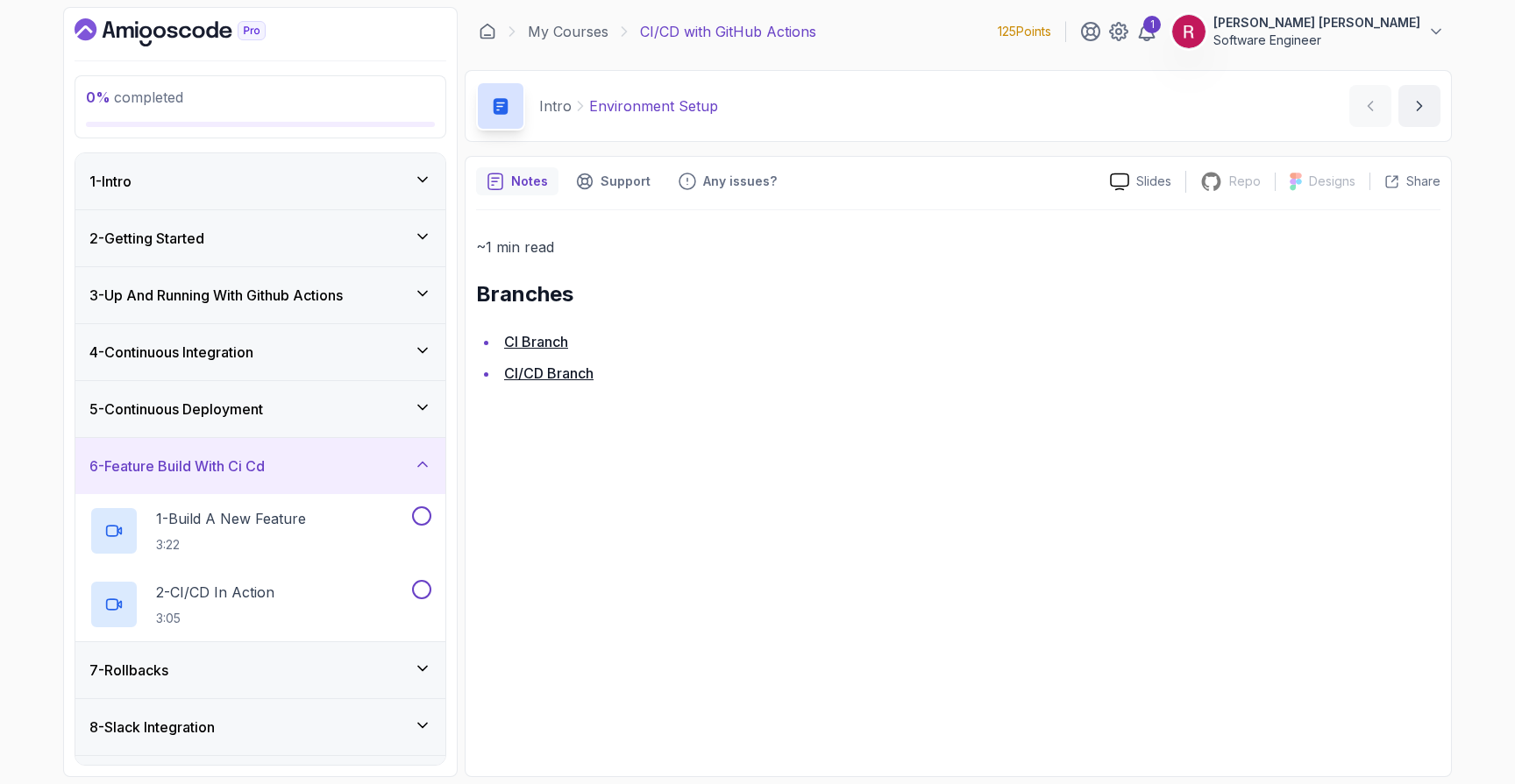
scroll to position [47, 0]
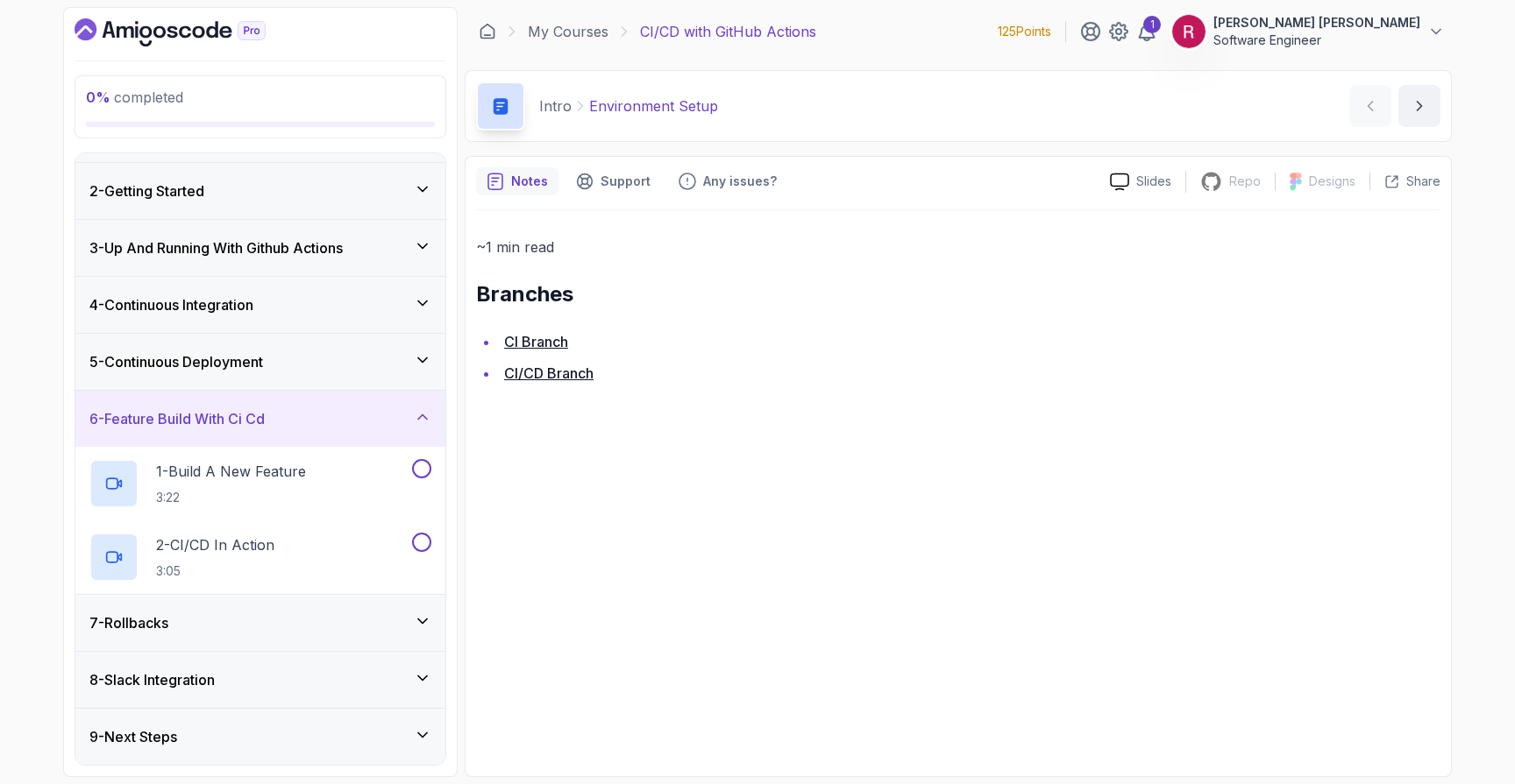
click at [261, 621] on div "7 - Rollbacks" at bounding box center [261, 623] width 342 height 21
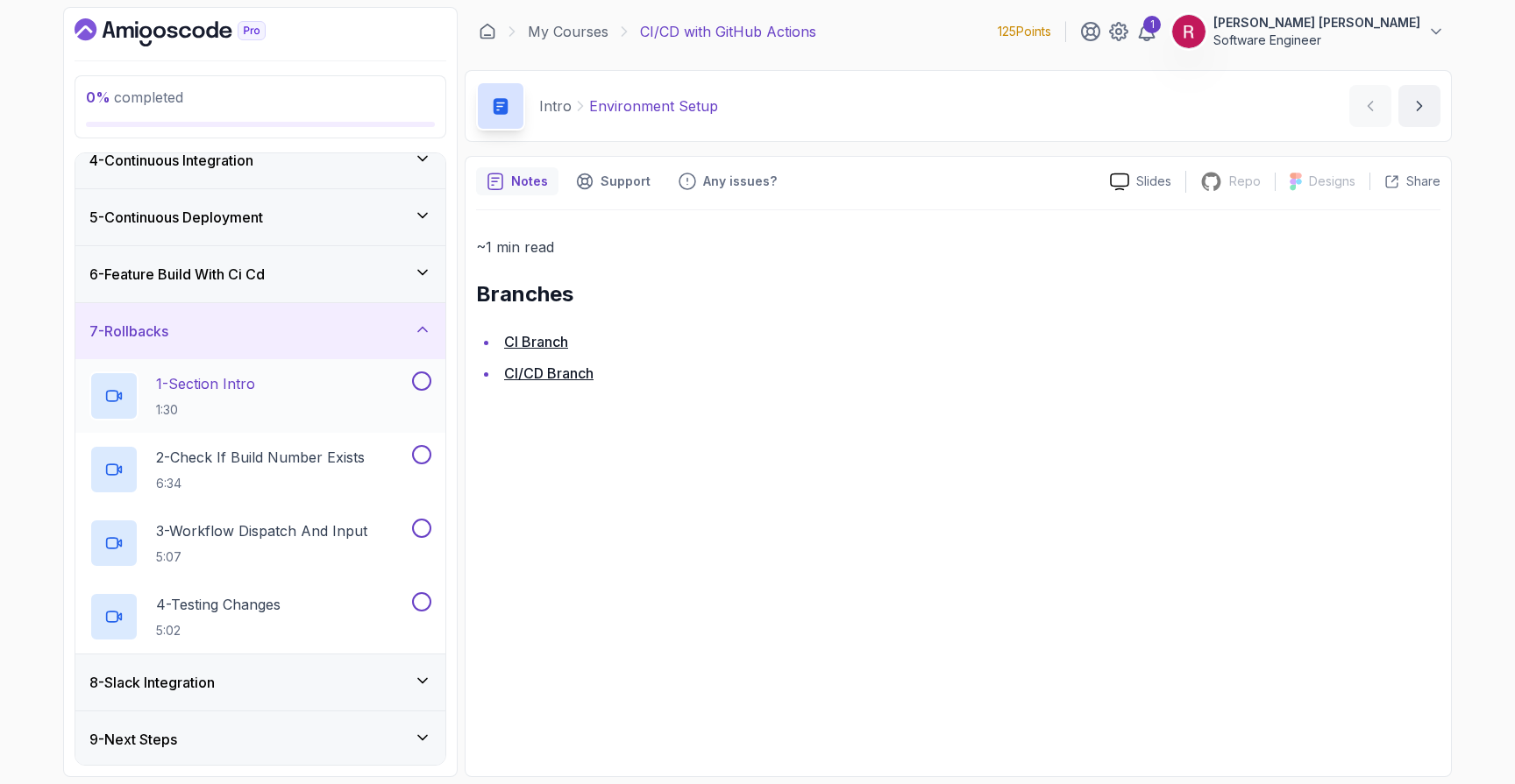
scroll to position [194, 0]
click at [241, 691] on div "8 - Slack Integration" at bounding box center [261, 680] width 370 height 56
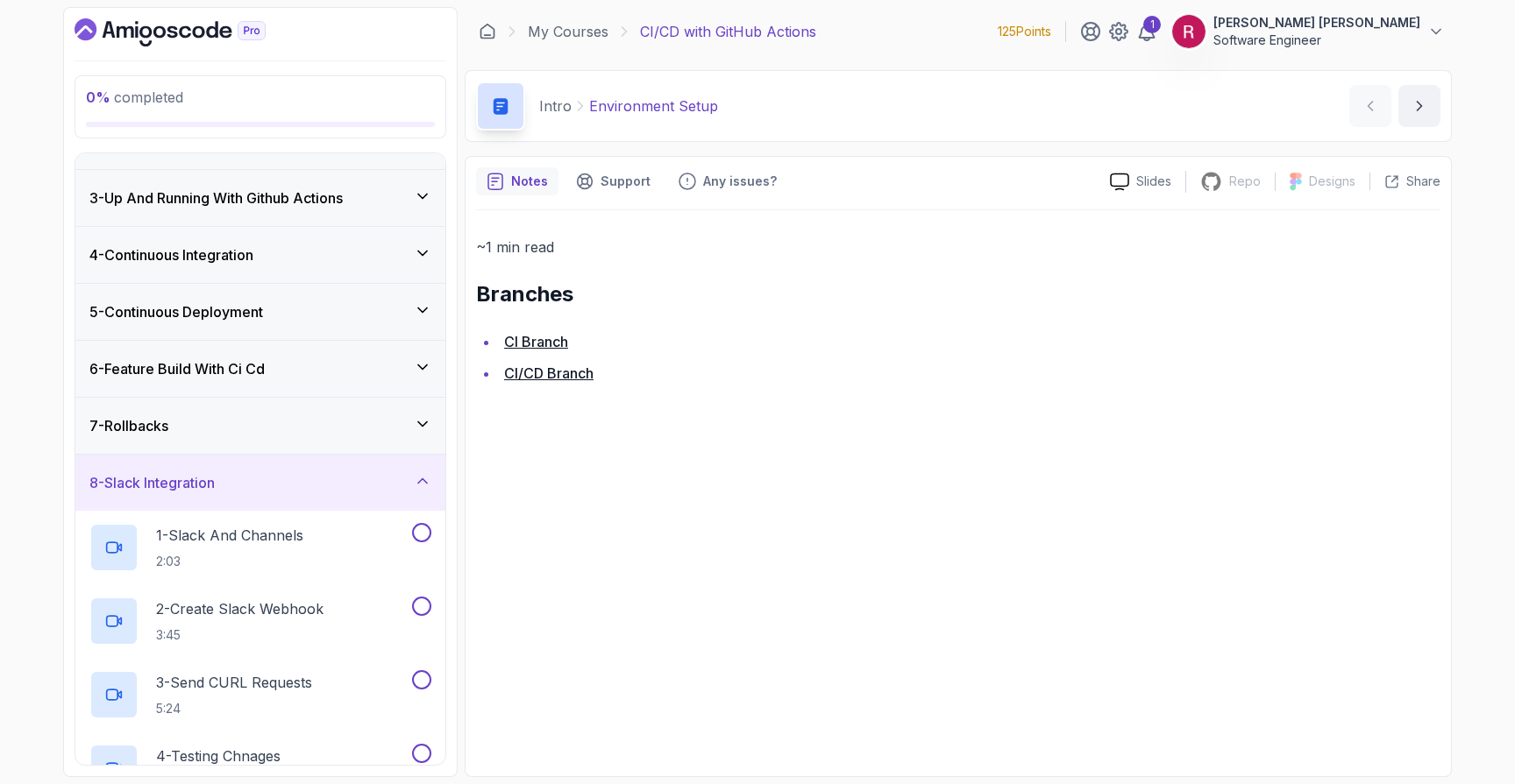
scroll to position [341, 0]
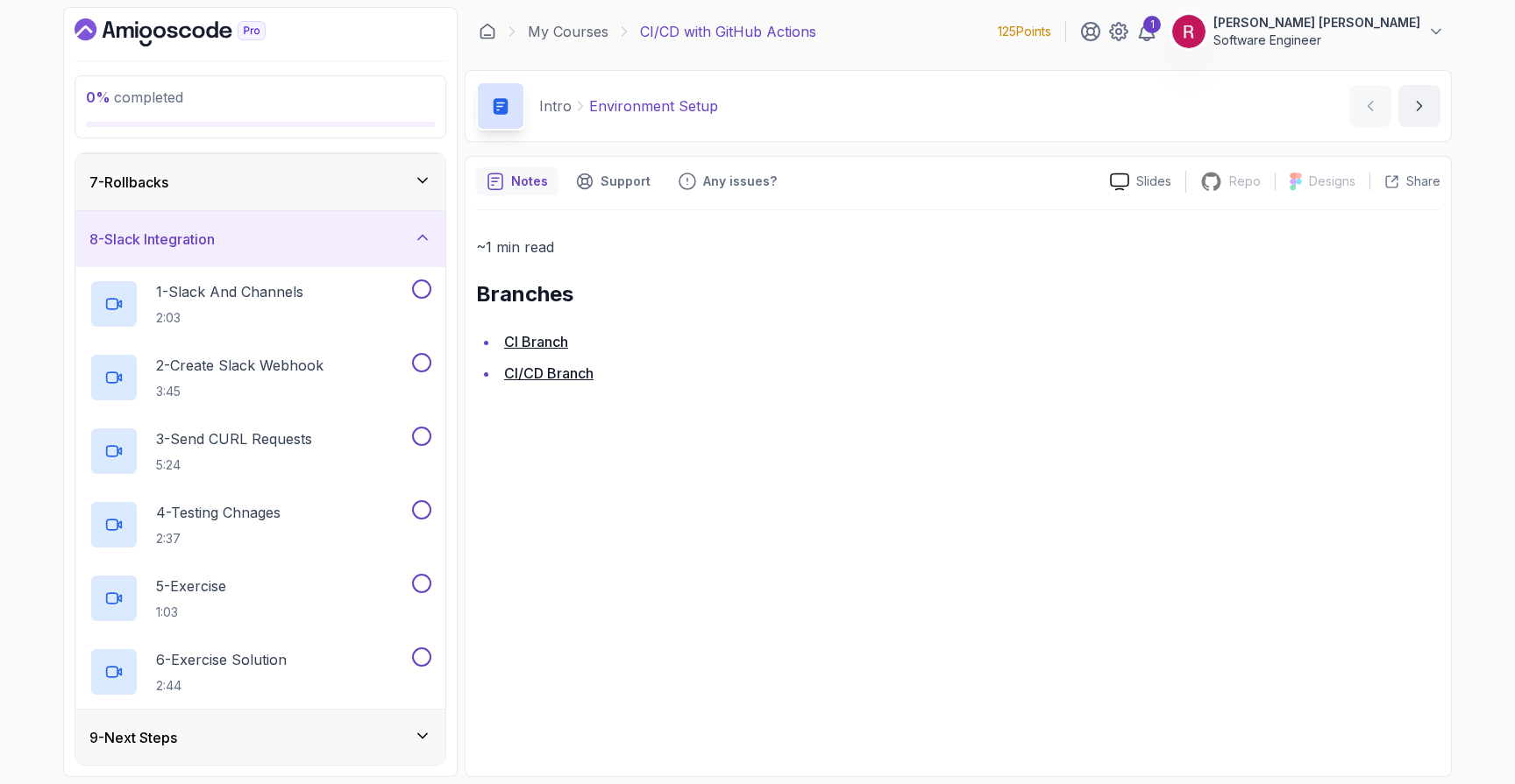
click at [238, 747] on div "9 - Next Steps" at bounding box center [261, 738] width 342 height 21
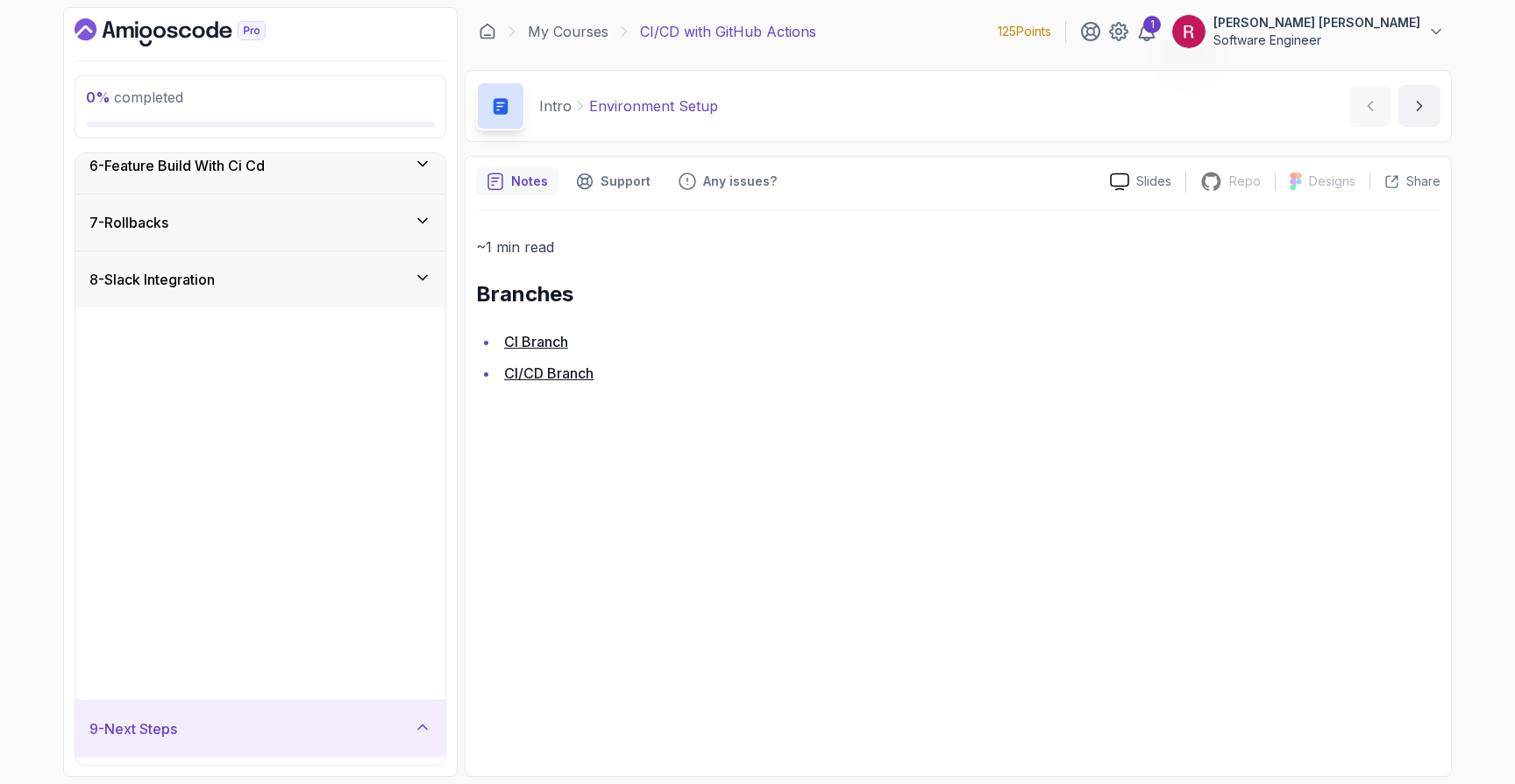
scroll to position [0, 0]
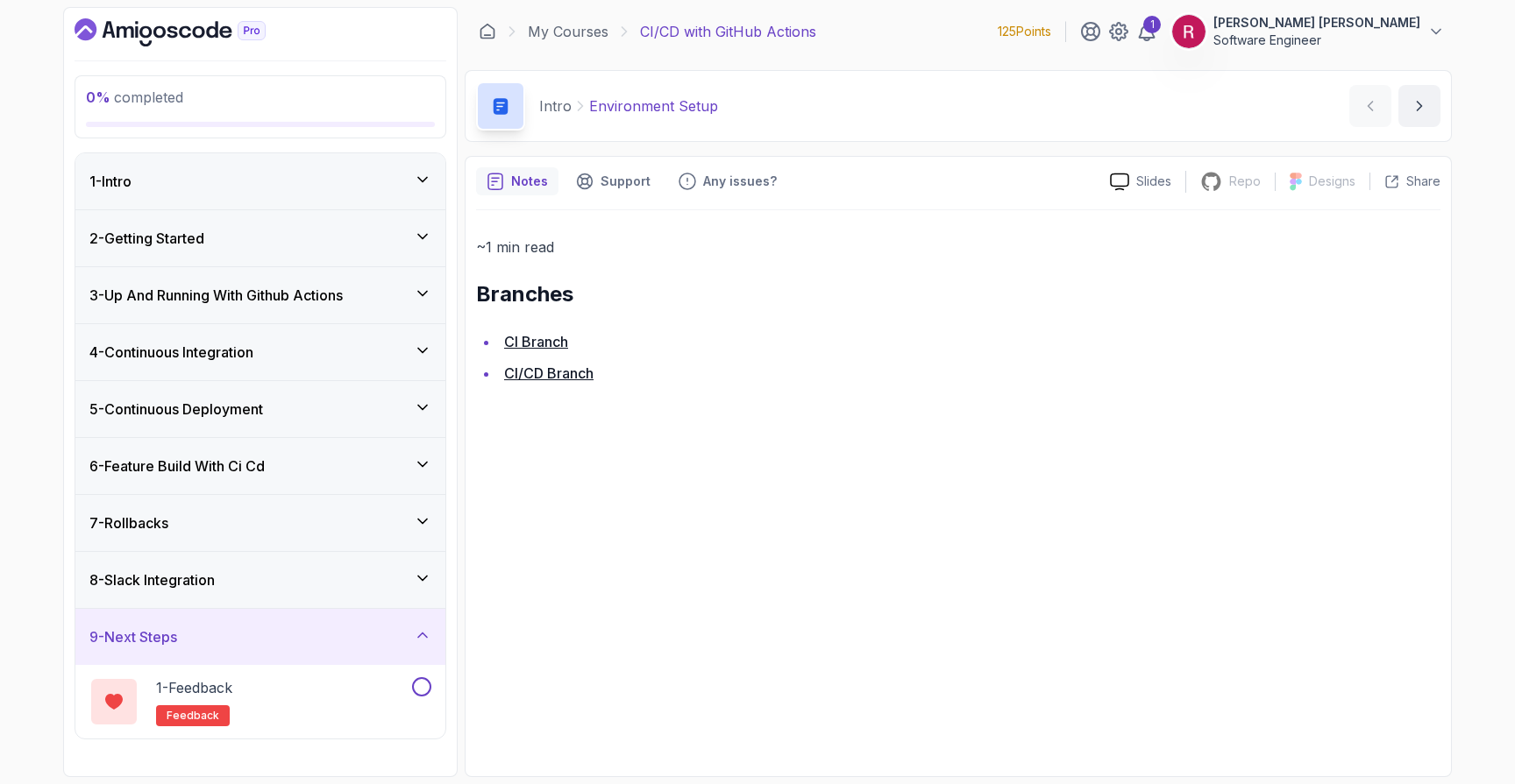
click at [345, 245] on div "2 - Getting Started" at bounding box center [261, 238] width 342 height 21
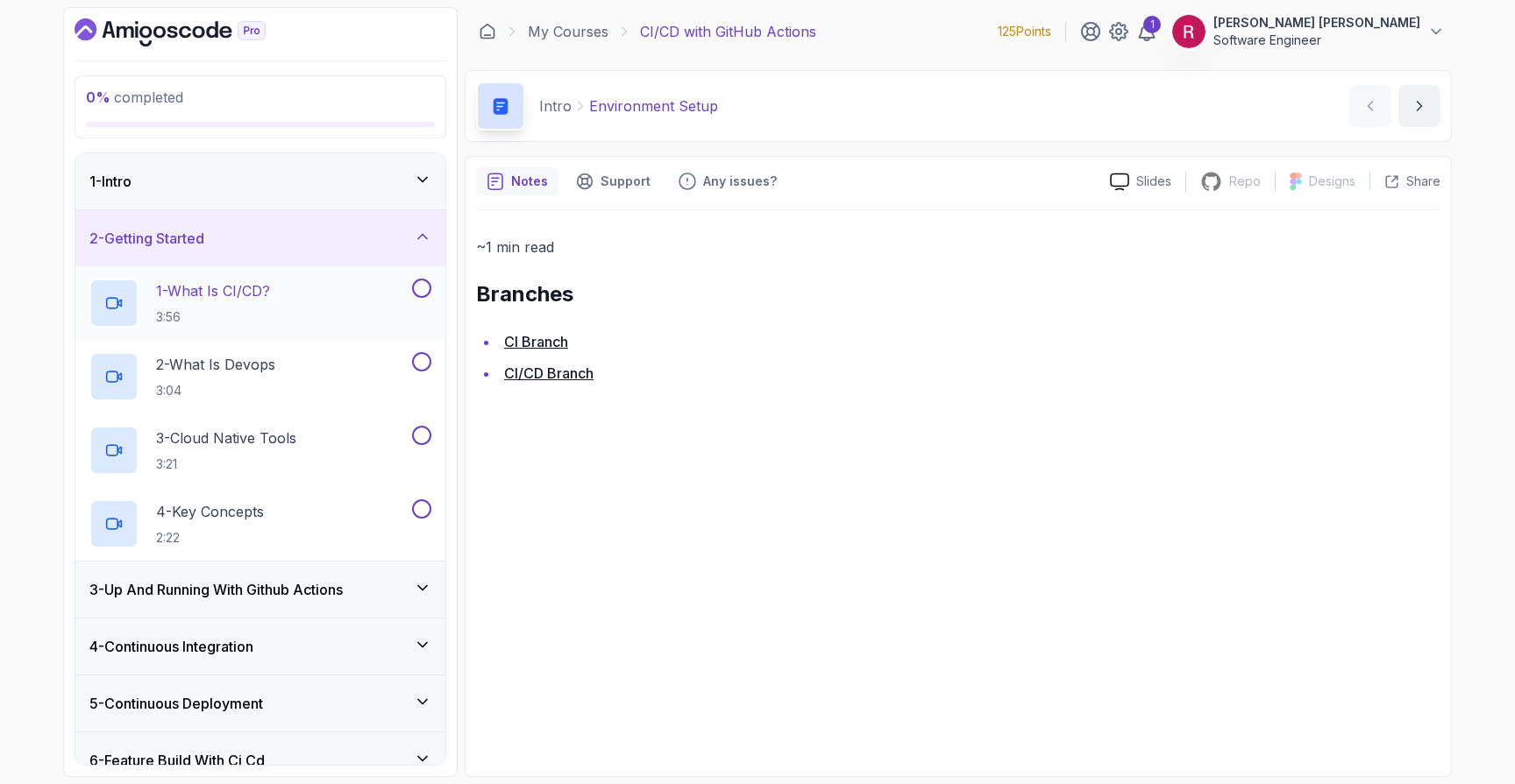
click at [317, 294] on div "1 - What Is CI/CD? 3:56" at bounding box center [249, 302] width 319 height 49
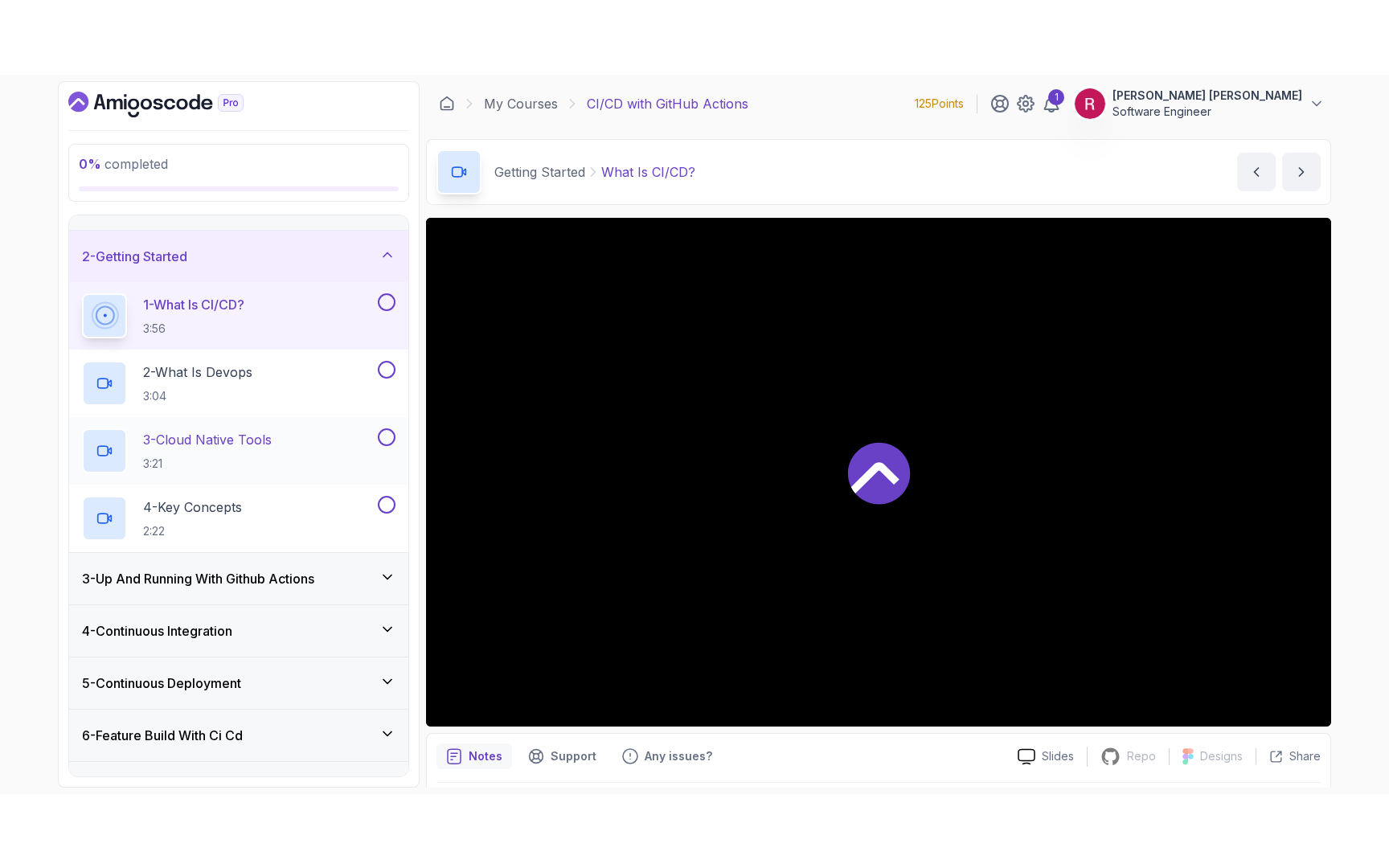
scroll to position [39, 0]
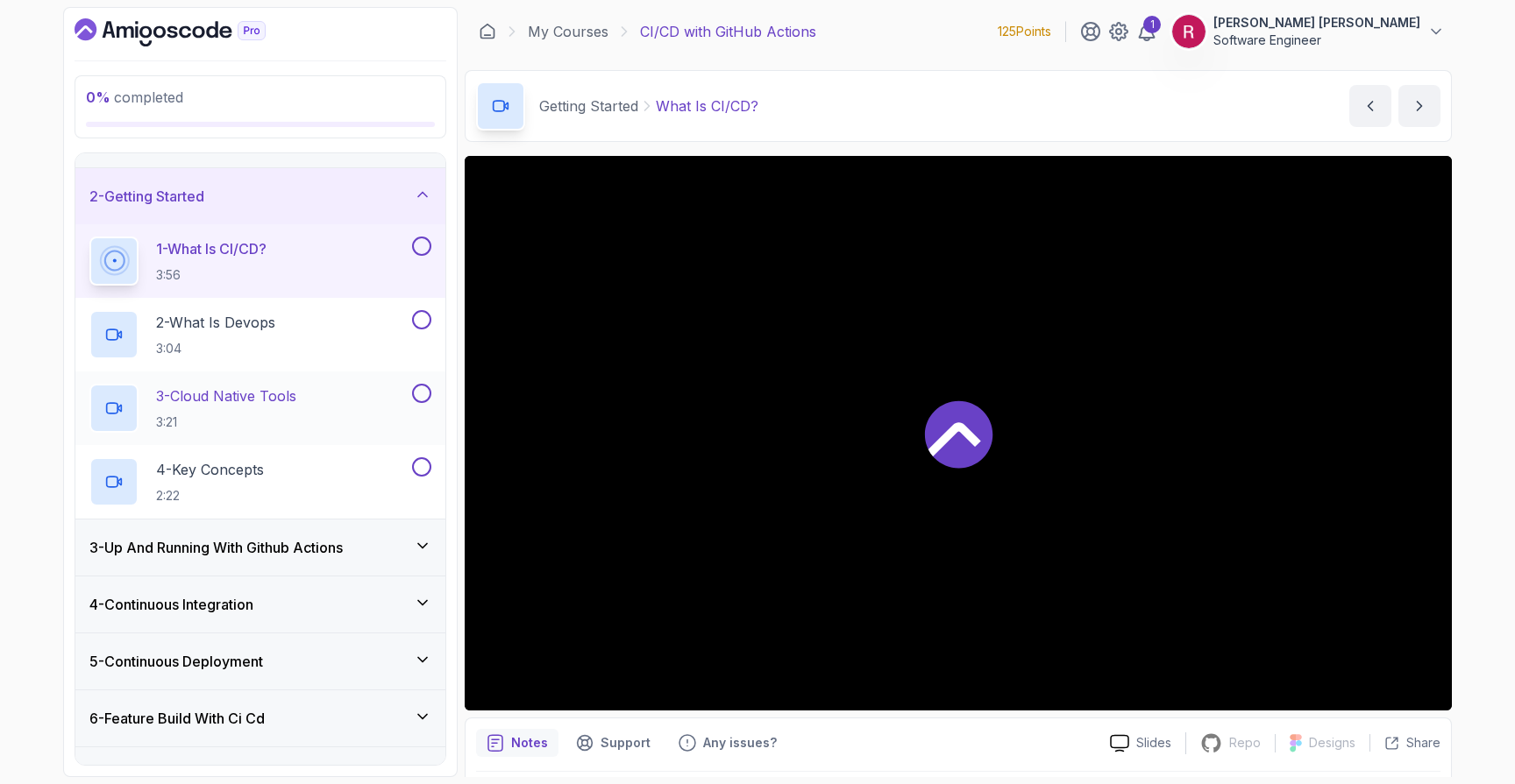
click at [362, 418] on div "3 - Cloud Native Tools 3:21" at bounding box center [249, 408] width 319 height 49
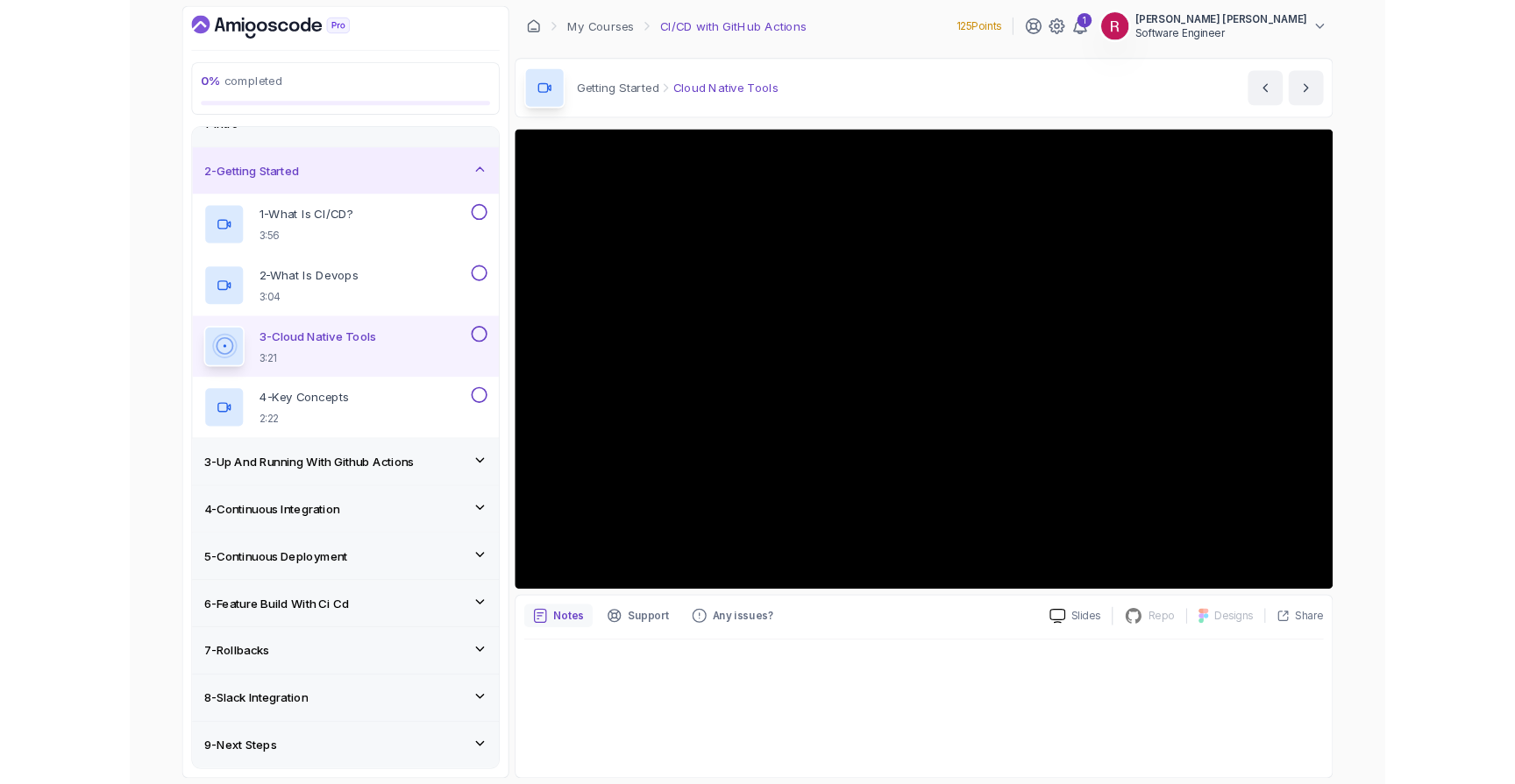
scroll to position [43, 0]
